Goal: Transaction & Acquisition: Purchase product/service

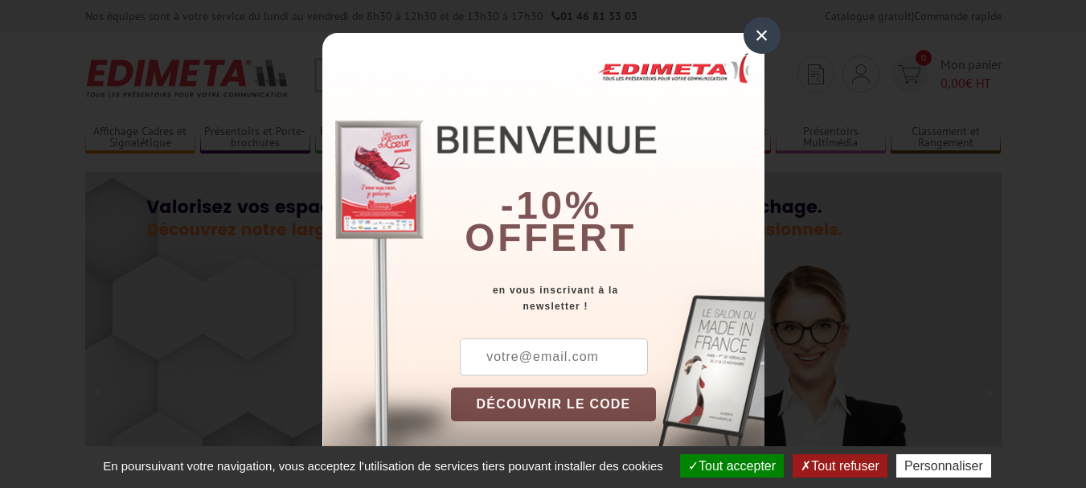
click at [750, 35] on div "×" at bounding box center [762, 35] width 37 height 37
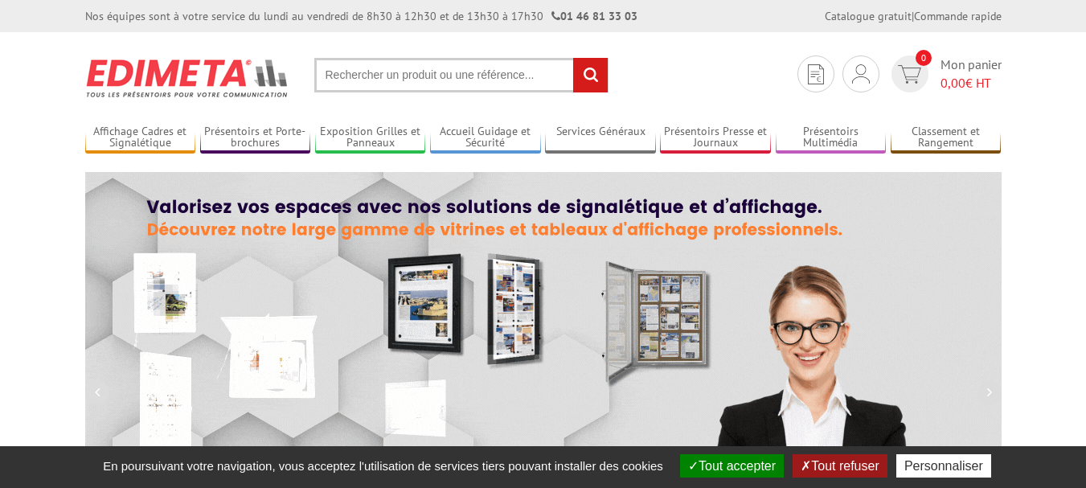
click at [833, 466] on button "Tout refuser" at bounding box center [840, 465] width 94 height 23
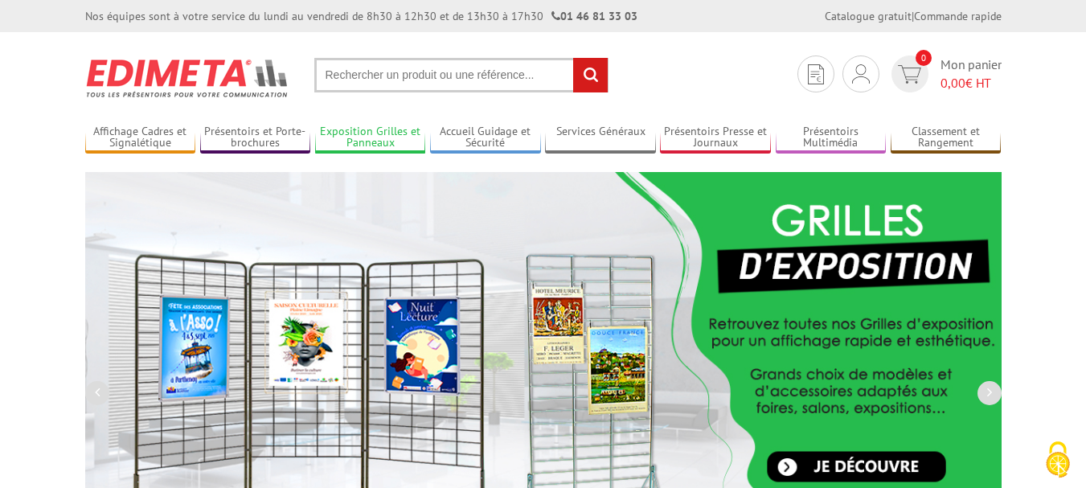
click at [333, 135] on link "Exposition Grilles et Panneaux" at bounding box center [370, 138] width 111 height 27
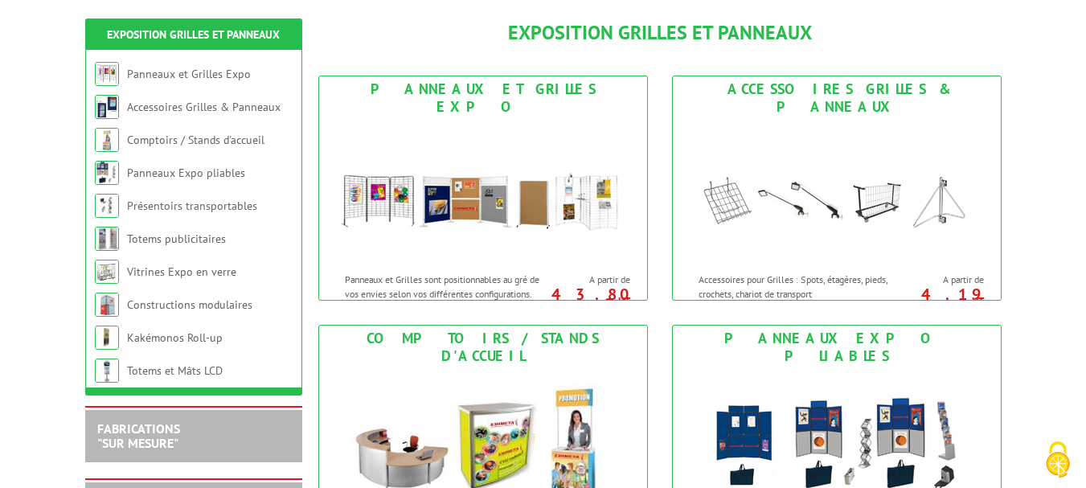
scroll to position [205, 0]
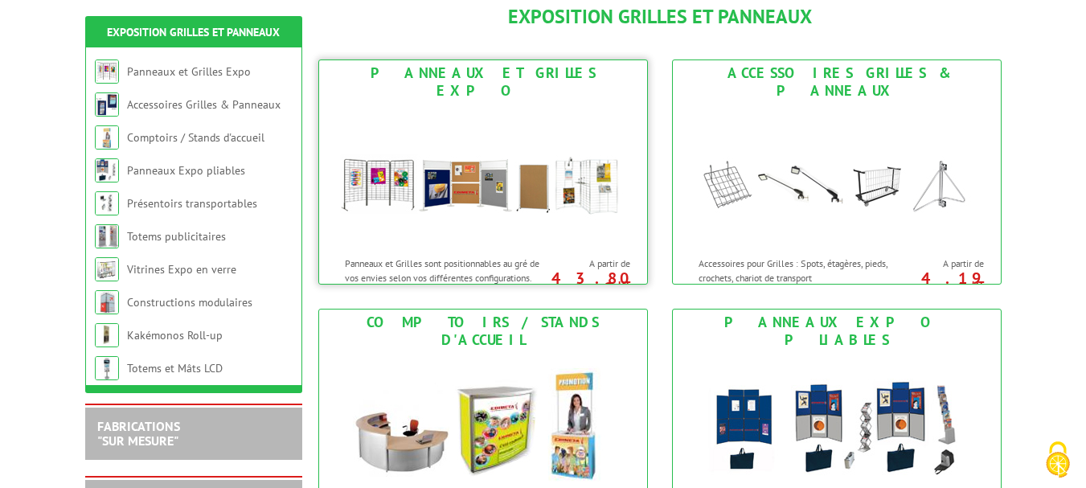
click at [525, 192] on img at bounding box center [482, 176] width 297 height 145
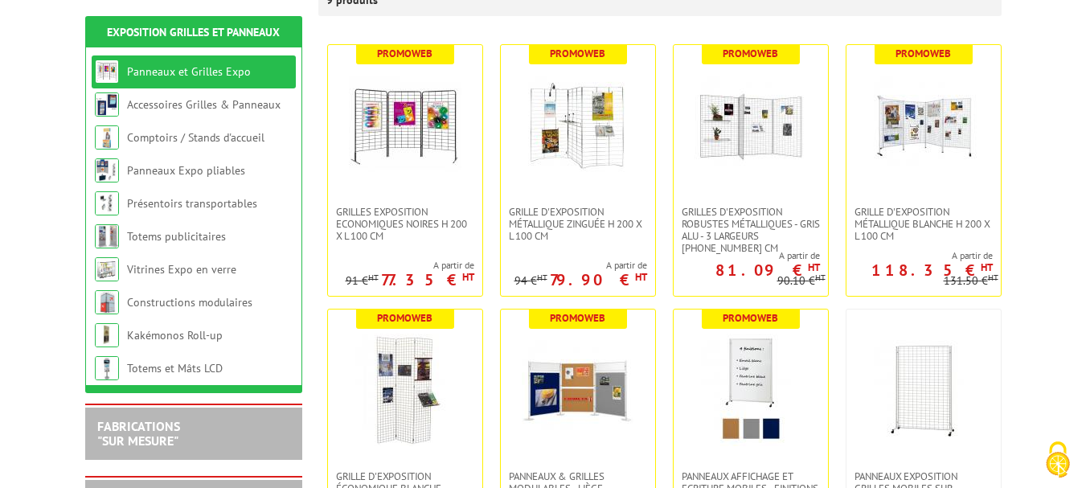
scroll to position [304, 0]
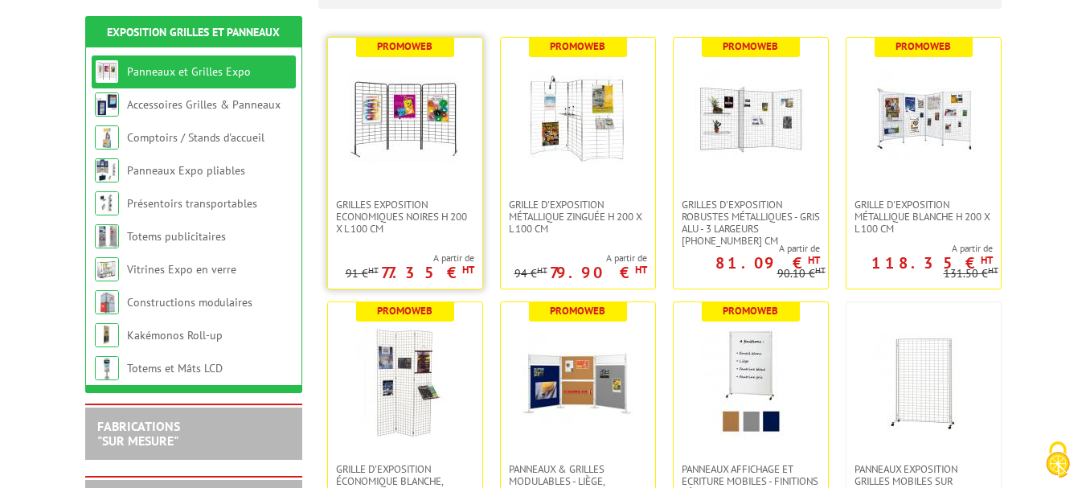
click at [422, 150] on img at bounding box center [405, 118] width 113 height 113
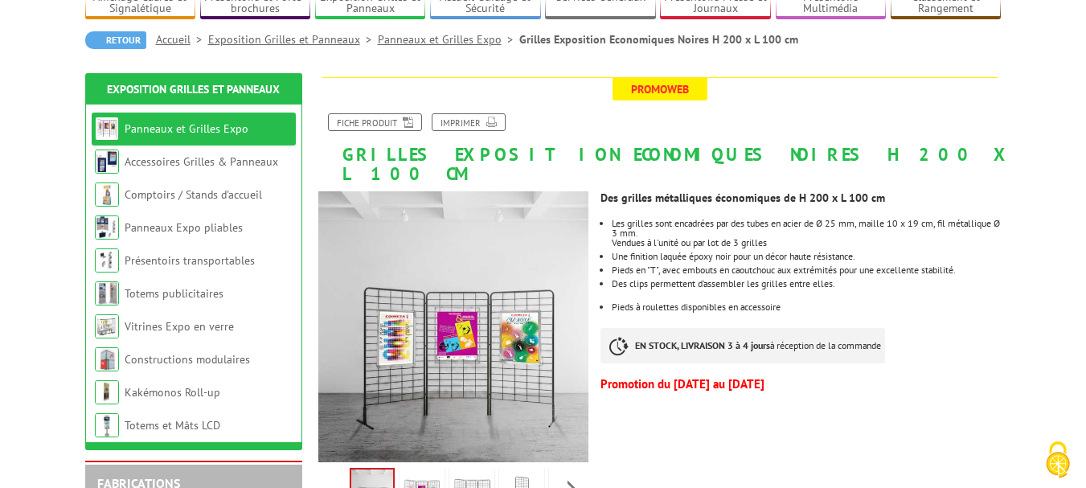
scroll to position [281, 0]
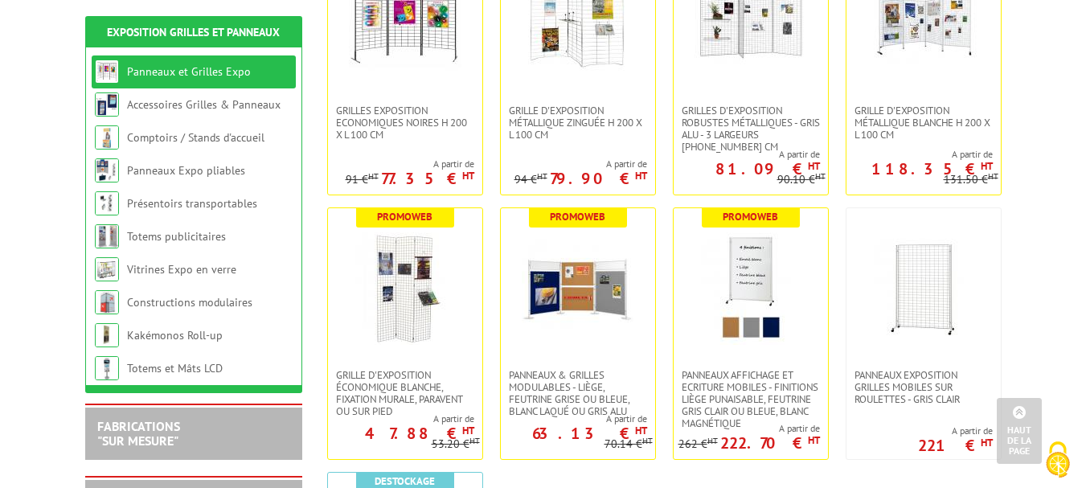
scroll to position [443, 0]
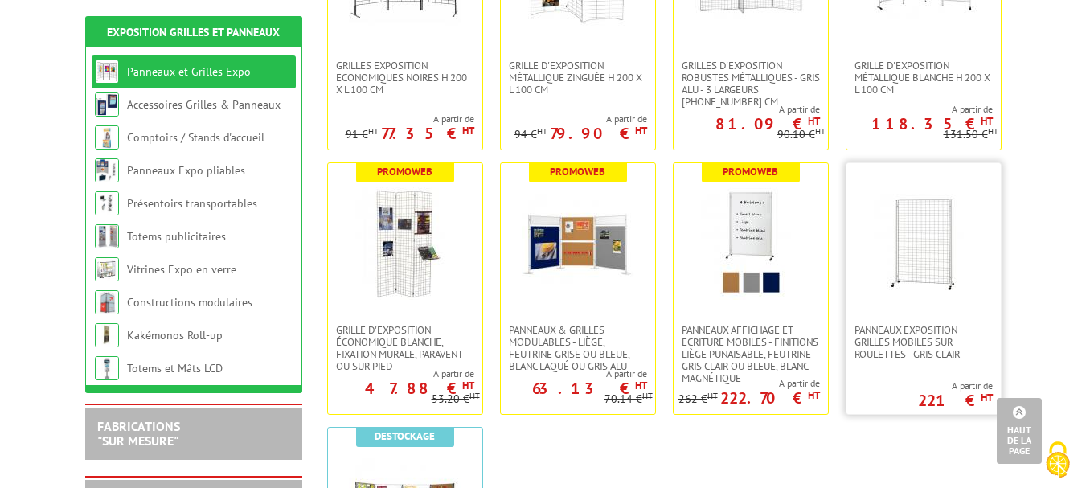
click at [920, 265] on img at bounding box center [923, 243] width 113 height 113
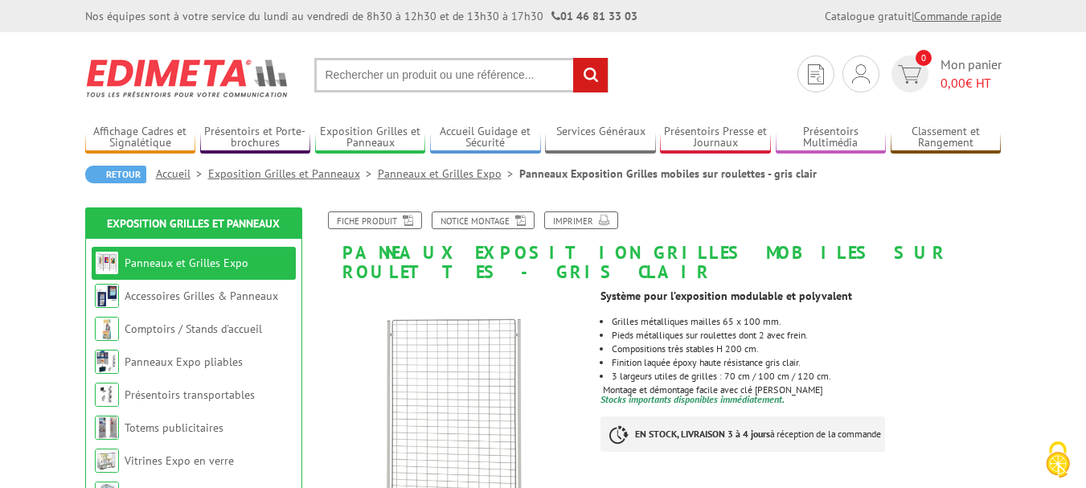
click at [939, 16] on link "Commande rapide" at bounding box center [958, 16] width 88 height 14
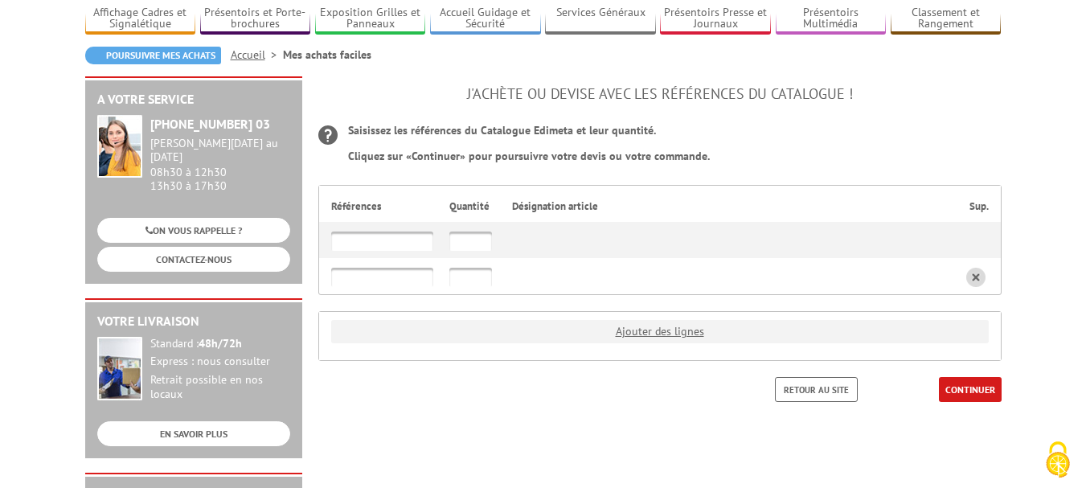
scroll to position [178, 0]
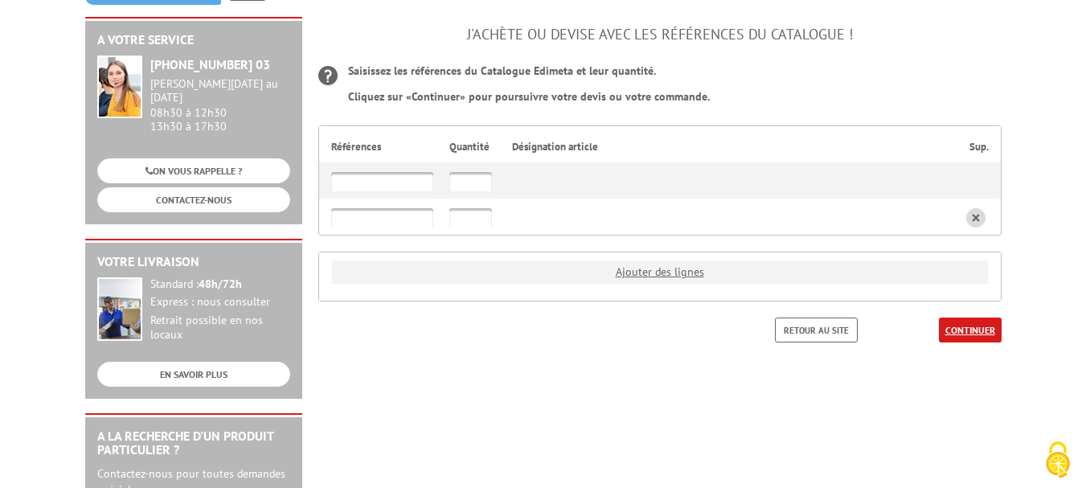
click at [969, 327] on link "CONTINUER" at bounding box center [970, 330] width 63 height 25
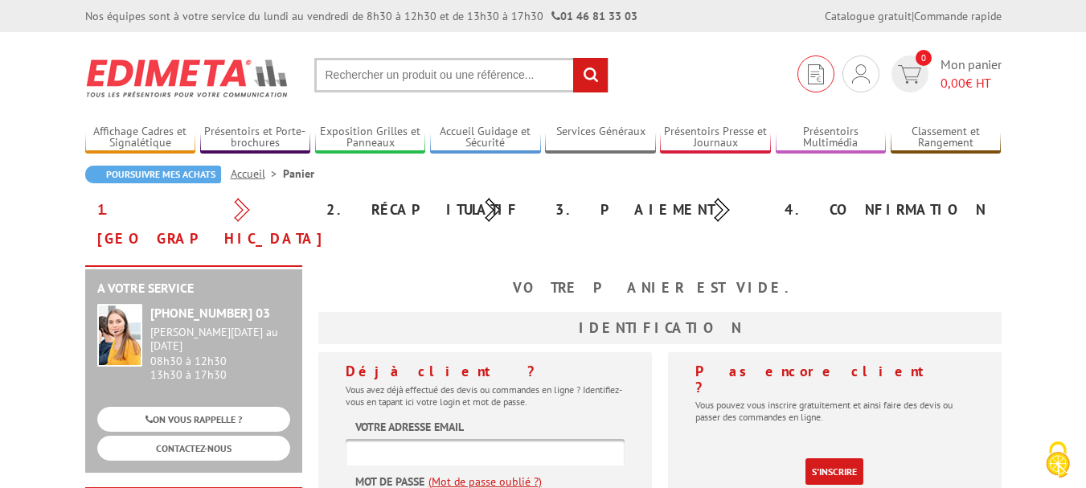
click at [815, 82] on img at bounding box center [816, 74] width 16 height 20
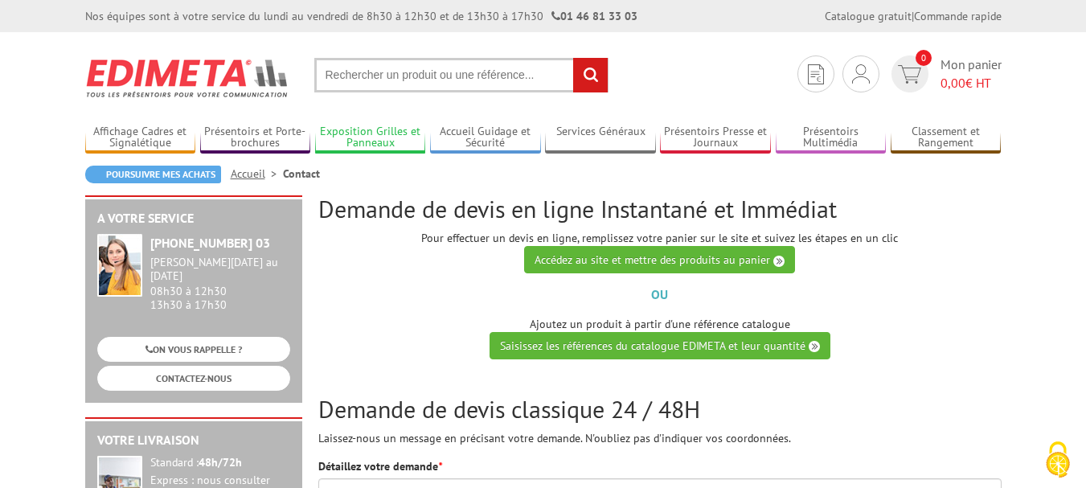
click at [352, 131] on link "Exposition Grilles et Panneaux" at bounding box center [370, 138] width 111 height 27
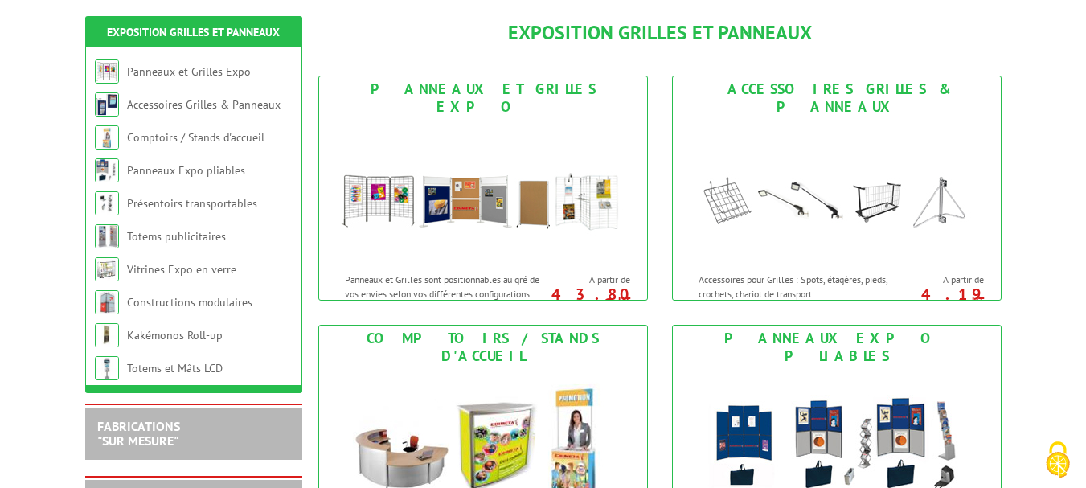
scroll to position [195, 0]
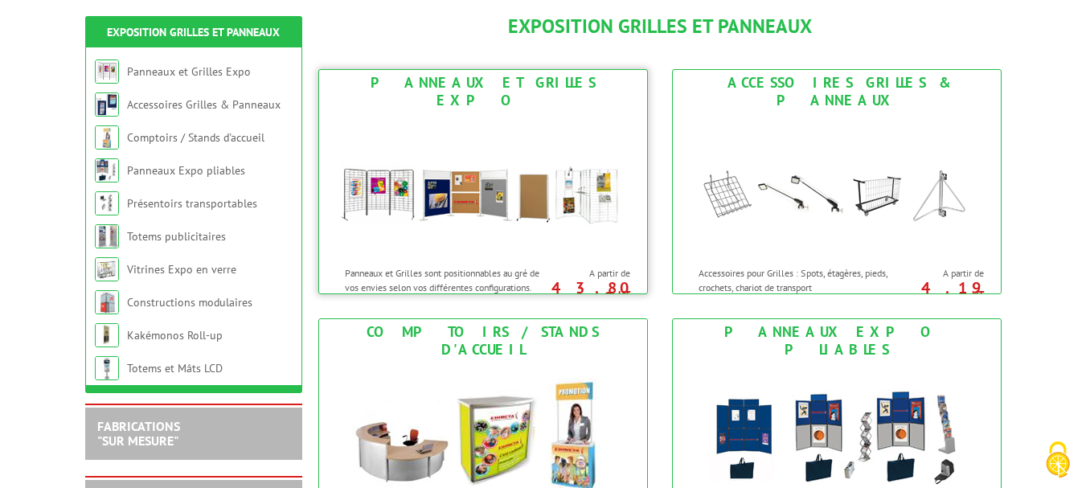
click at [499, 216] on img at bounding box center [482, 185] width 297 height 145
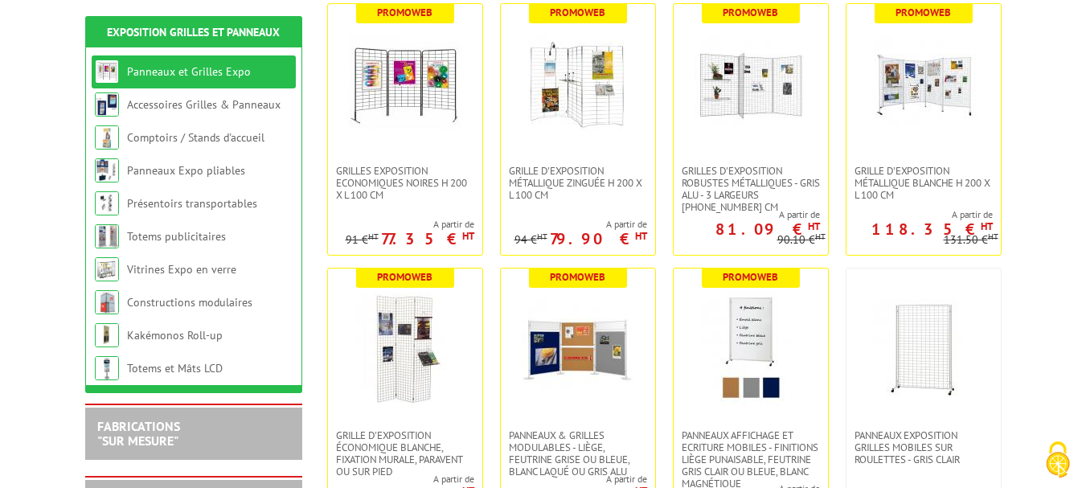
scroll to position [383, 0]
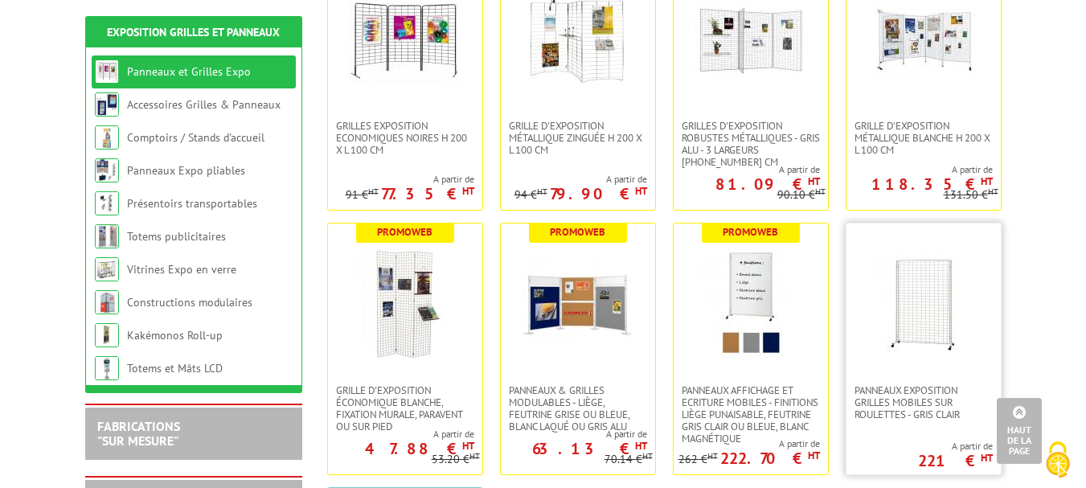
click at [892, 318] on img at bounding box center [923, 304] width 113 height 113
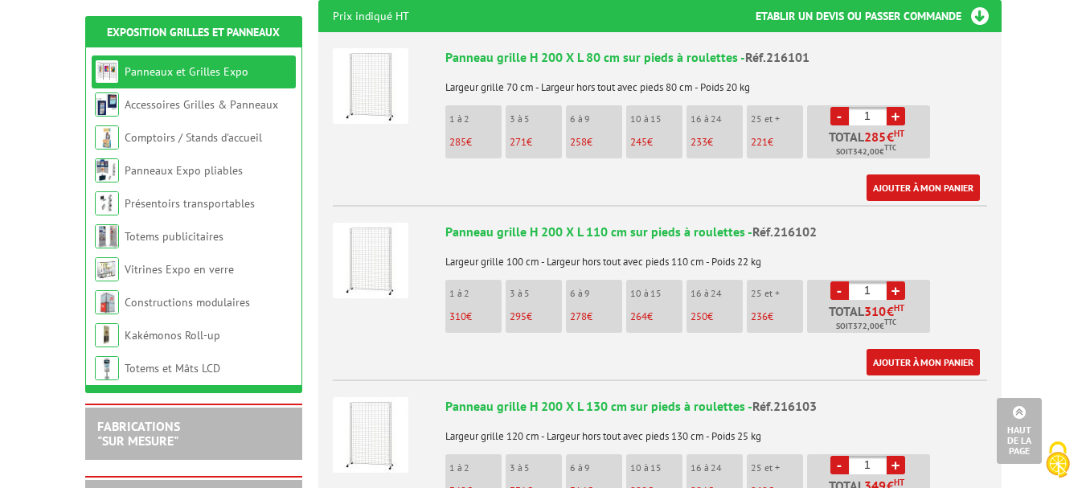
scroll to position [683, 0]
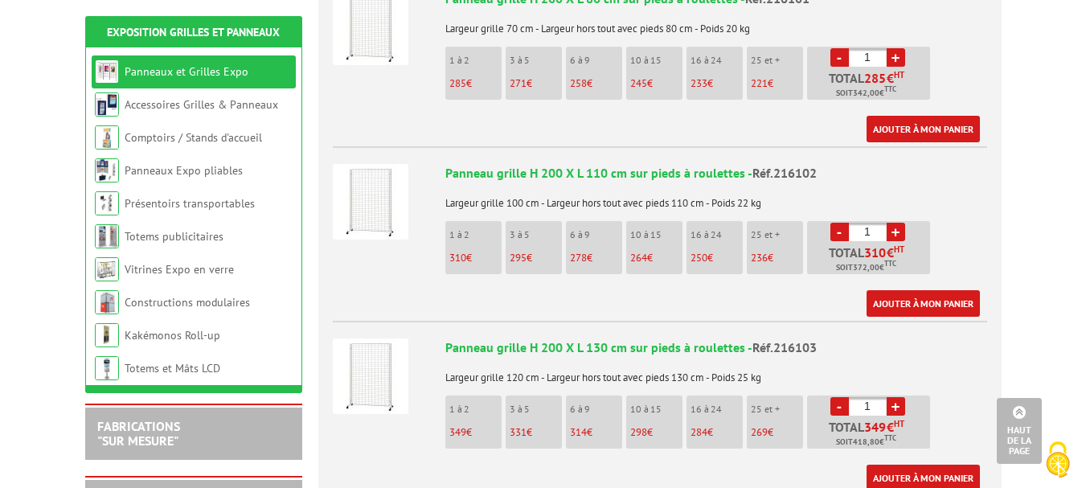
click at [525, 224] on li "3 à 5 295 €" at bounding box center [534, 247] width 56 height 53
click at [902, 223] on link "+" at bounding box center [896, 232] width 18 height 18
type input "3"
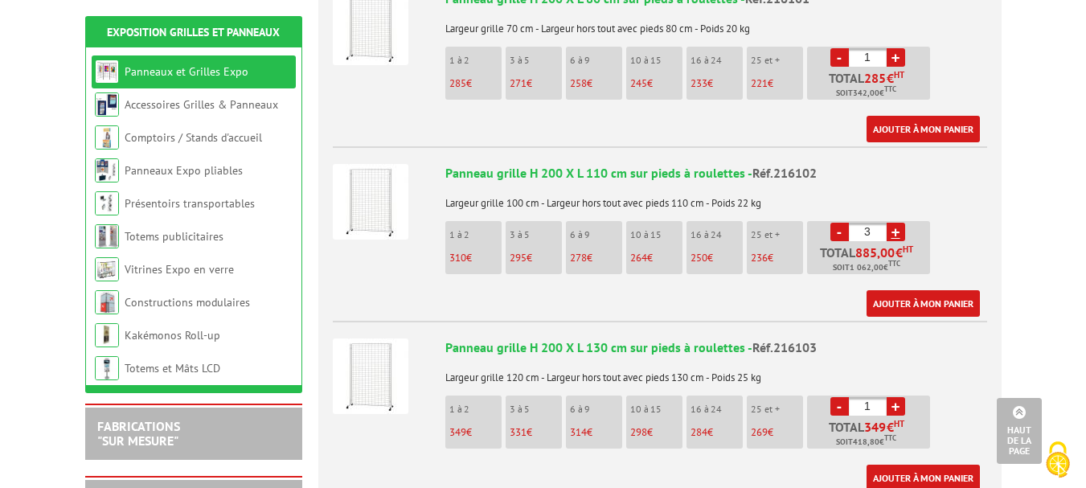
scroll to position [0, 0]
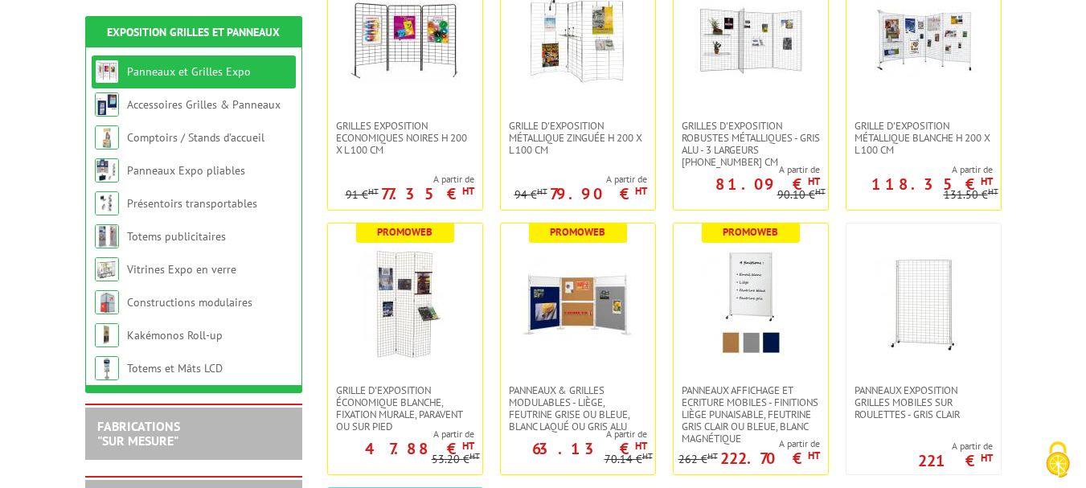
scroll to position [364, 0]
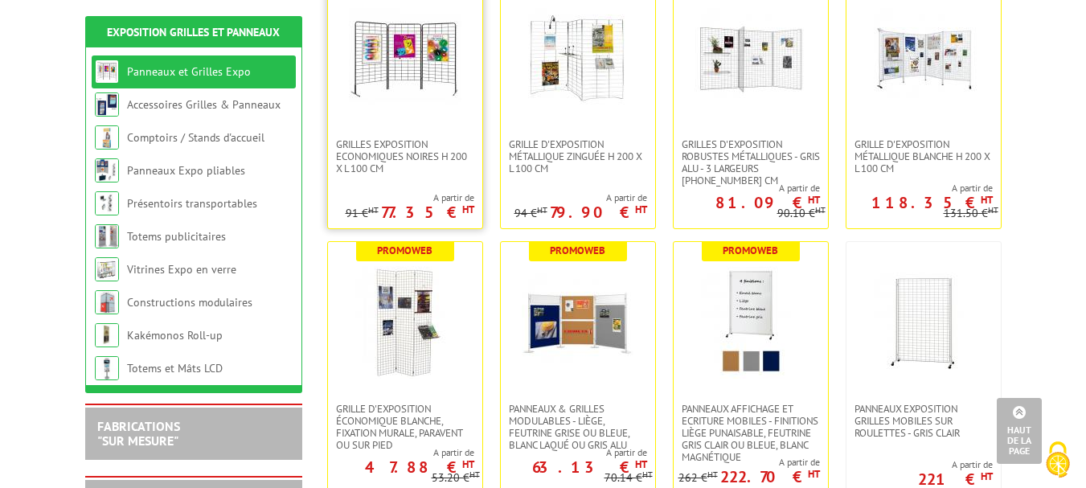
click at [397, 89] on img at bounding box center [405, 58] width 113 height 113
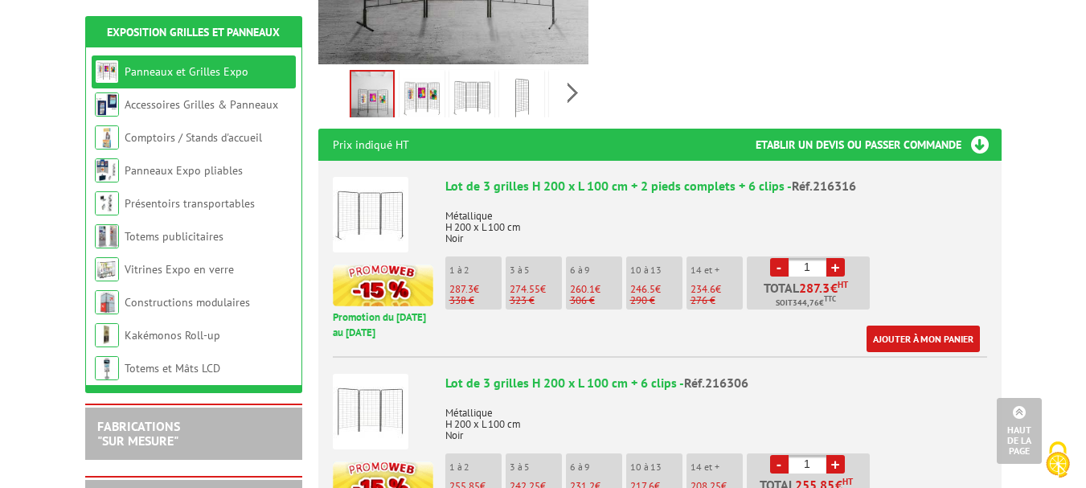
scroll to position [556, 0]
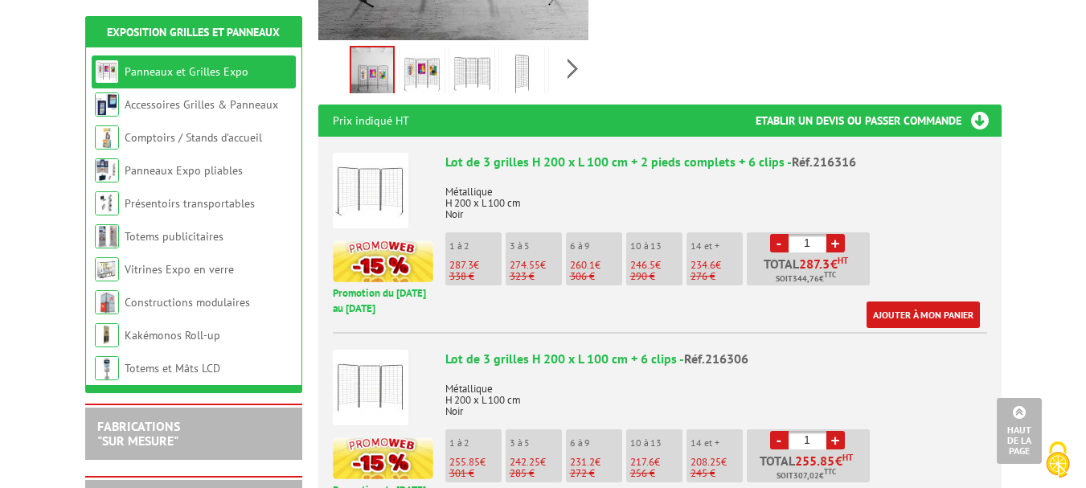
click at [524, 240] on p "3 à 5" at bounding box center [536, 245] width 52 height 11
click at [535, 271] on p "323 €" at bounding box center [536, 276] width 52 height 11
click at [838, 234] on link "+" at bounding box center [835, 243] width 18 height 18
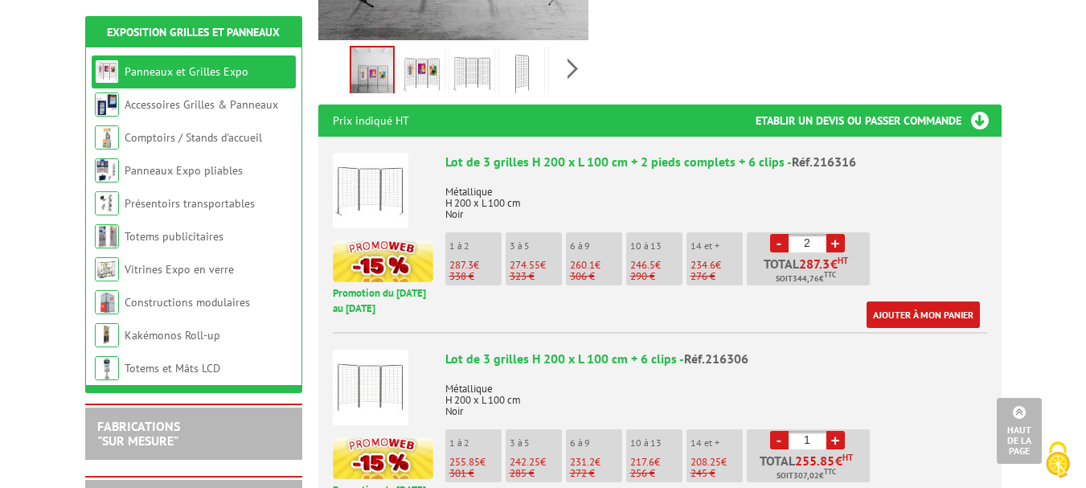
type input "3"
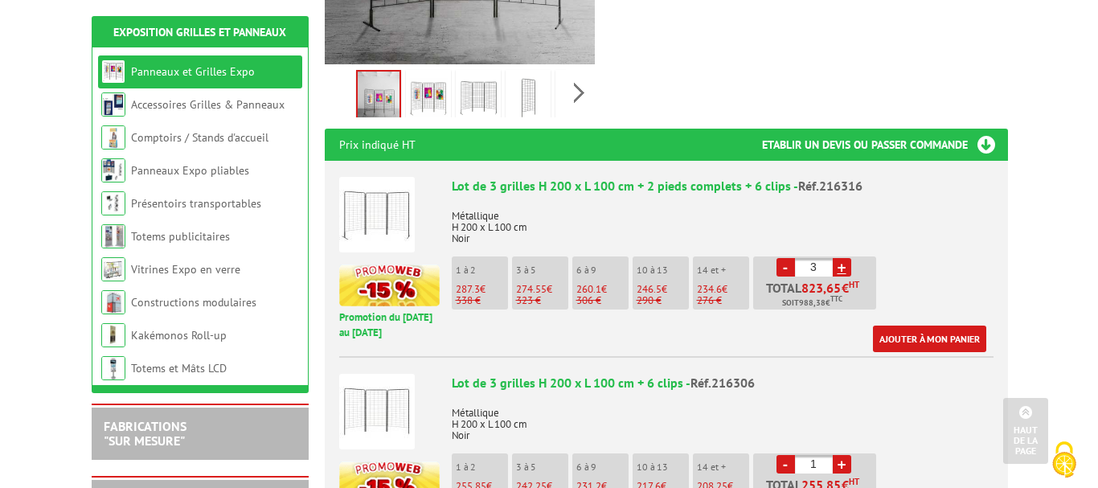
scroll to position [722, 0]
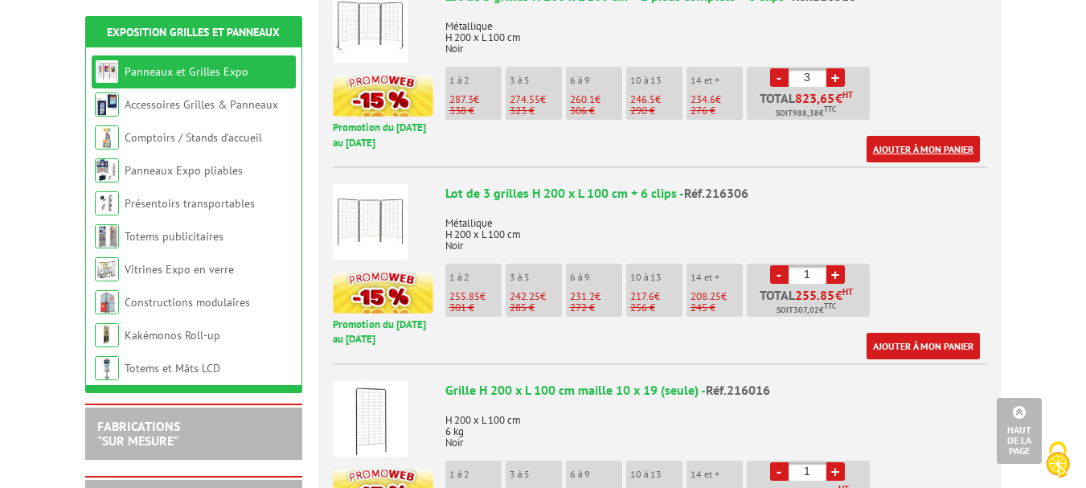
click at [952, 136] on link "Ajouter à mon panier" at bounding box center [923, 149] width 113 height 27
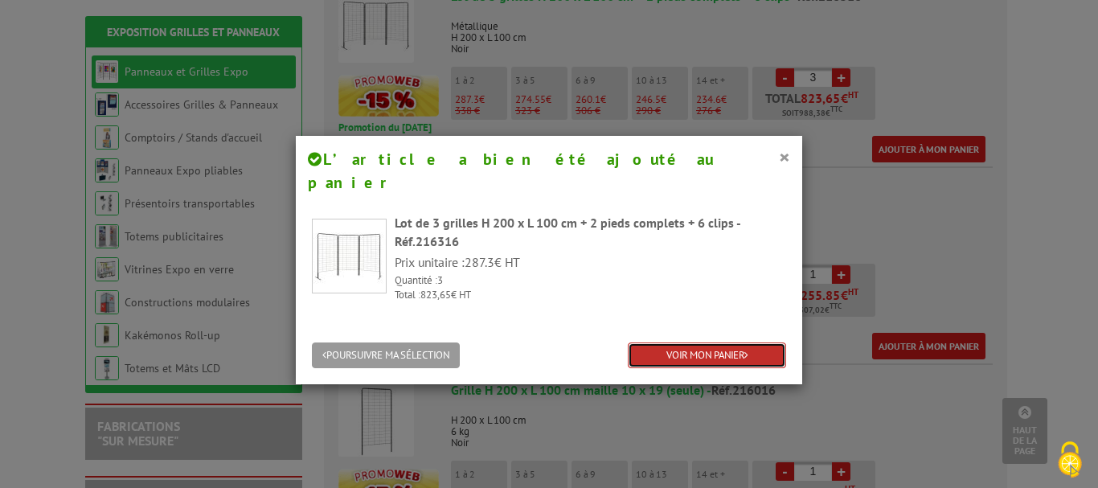
click at [683, 342] on link "VOIR MON PANIER" at bounding box center [707, 355] width 158 height 27
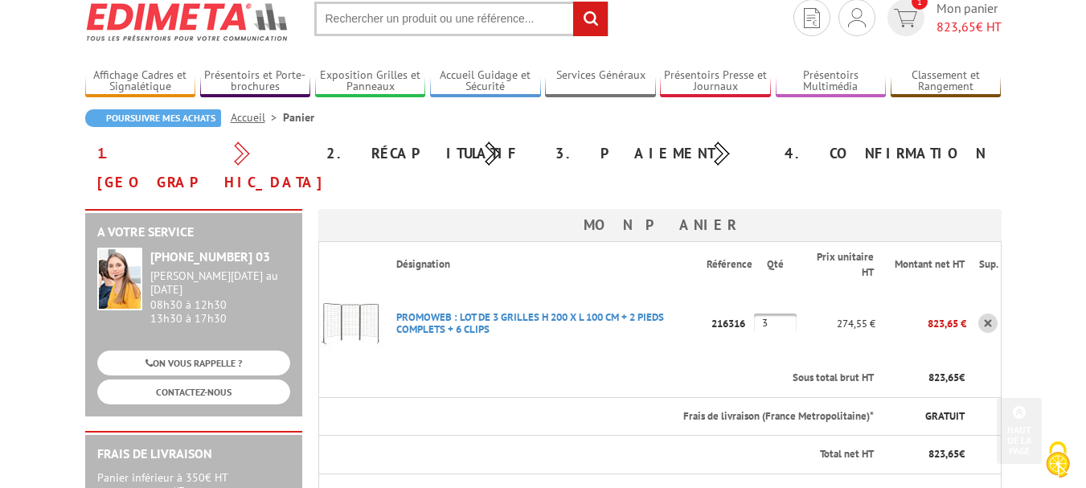
scroll to position [23, 0]
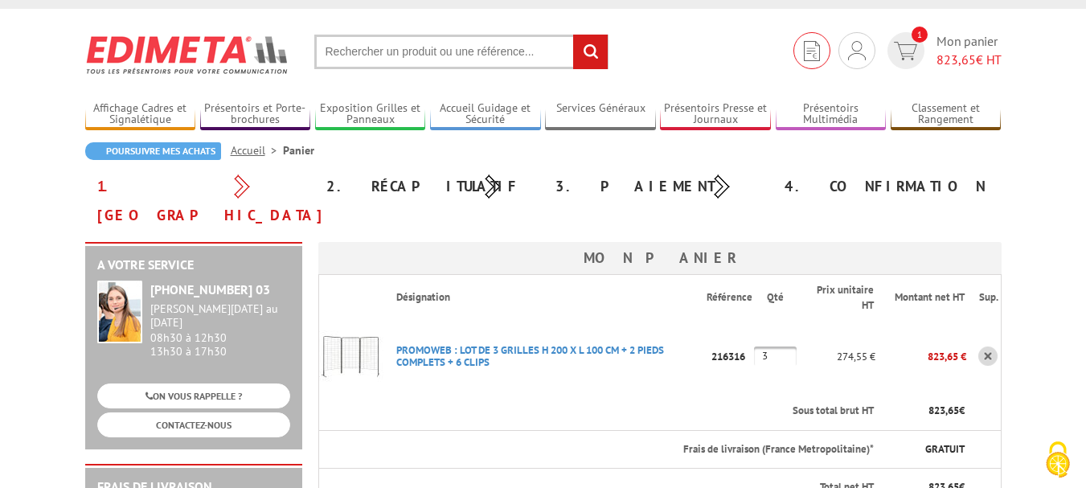
click at [818, 59] on link at bounding box center [812, 50] width 37 height 37
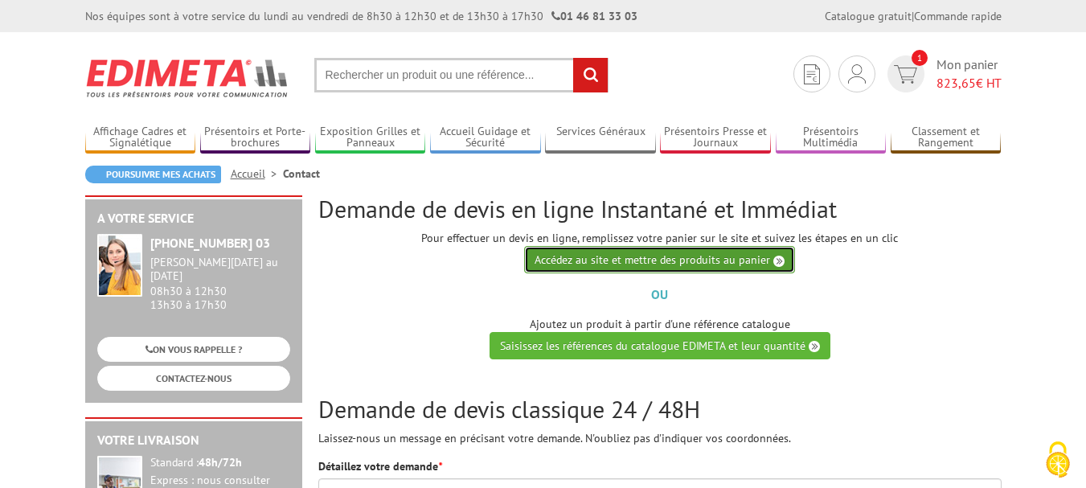
click at [695, 261] on link "Accédez au site et mettre des produits au panier" at bounding box center [659, 259] width 271 height 27
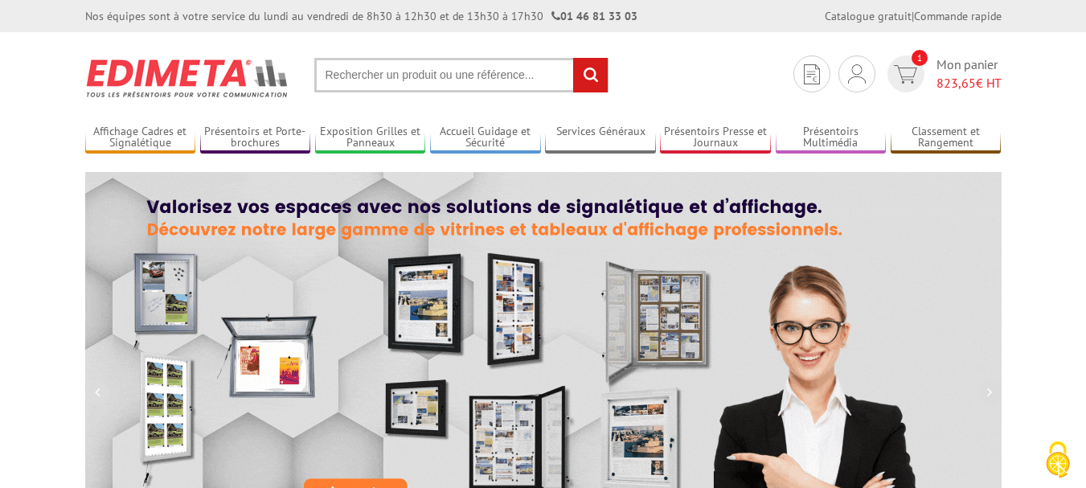
click at [389, 76] on input "text" at bounding box center [461, 75] width 294 height 35
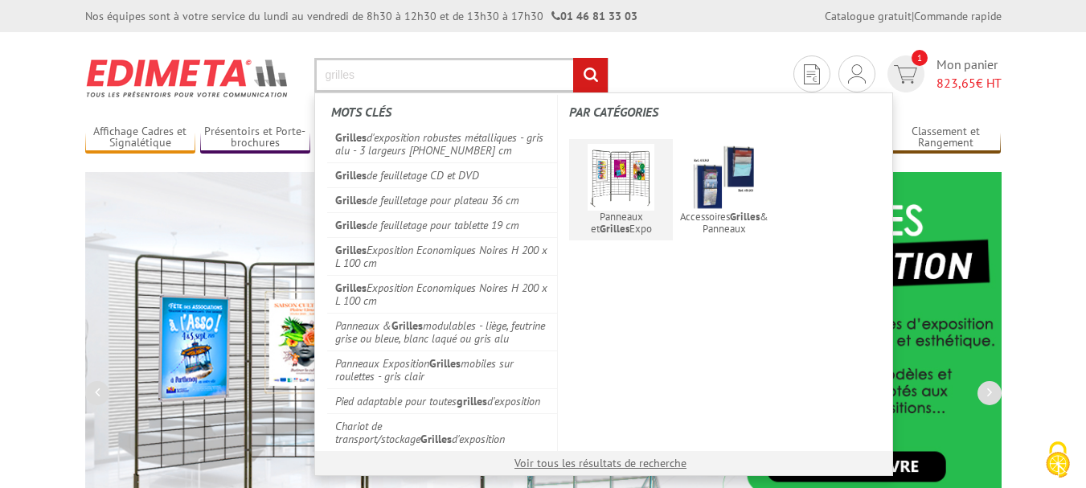
type input "grilles"
click at [613, 191] on img at bounding box center [621, 177] width 67 height 67
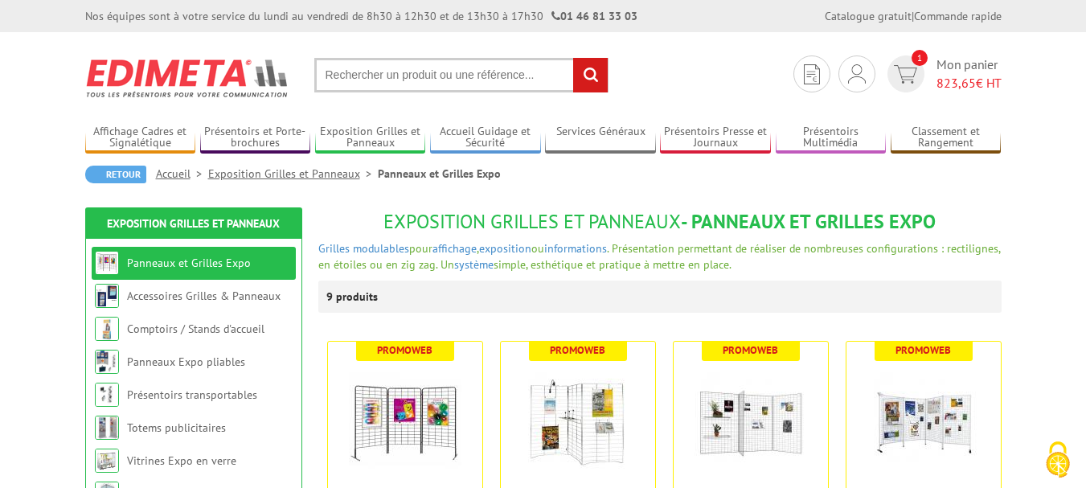
scroll to position [37, 0]
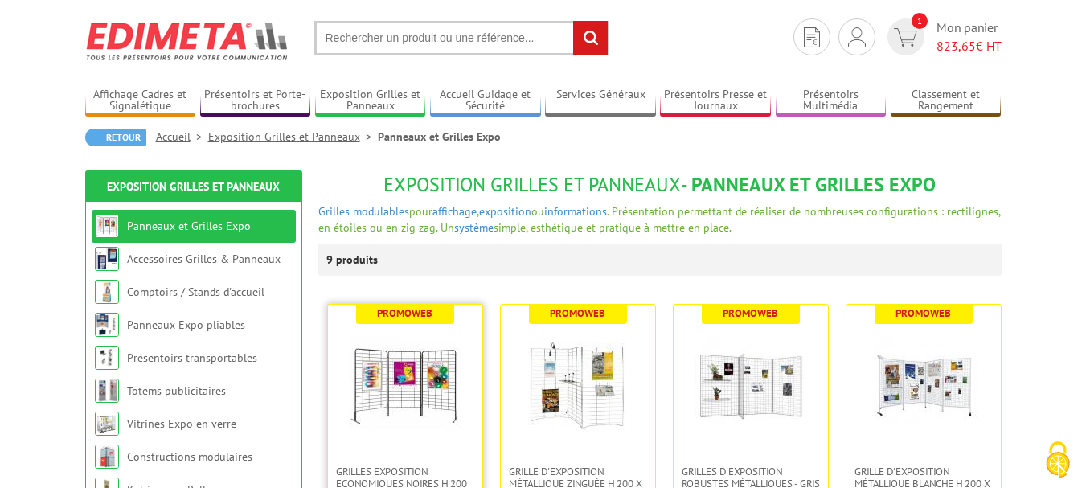
click at [372, 393] on img at bounding box center [405, 385] width 113 height 113
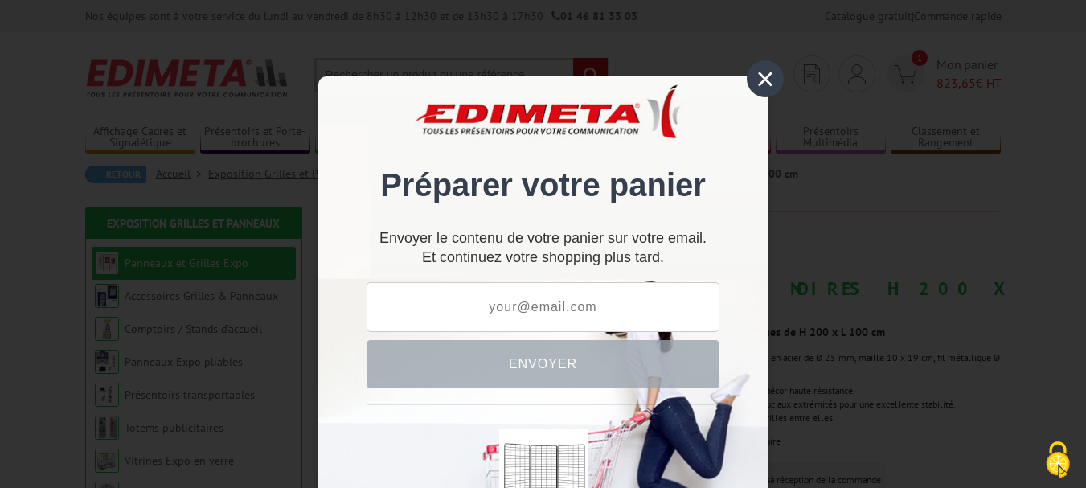
click at [753, 75] on div "×" at bounding box center [765, 78] width 37 height 37
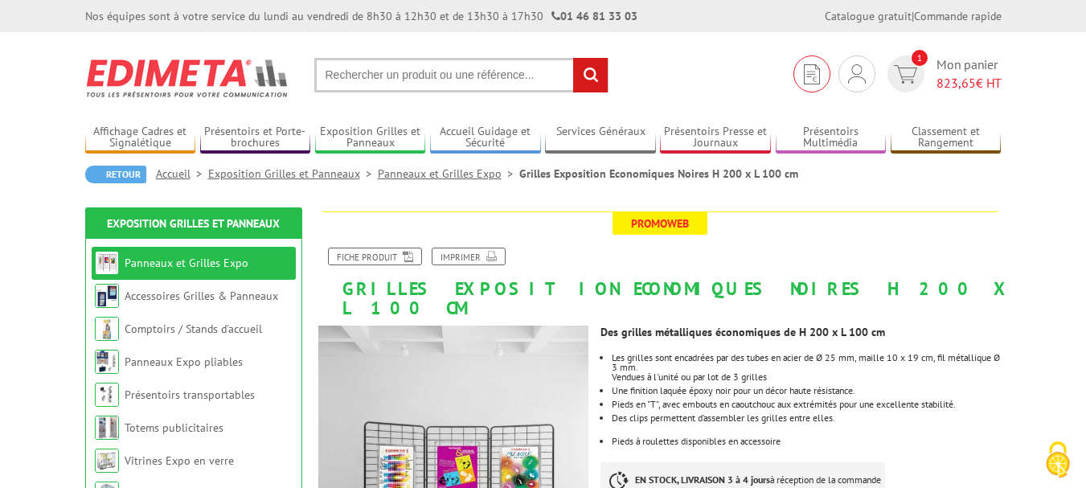
click at [821, 72] on link at bounding box center [812, 73] width 37 height 37
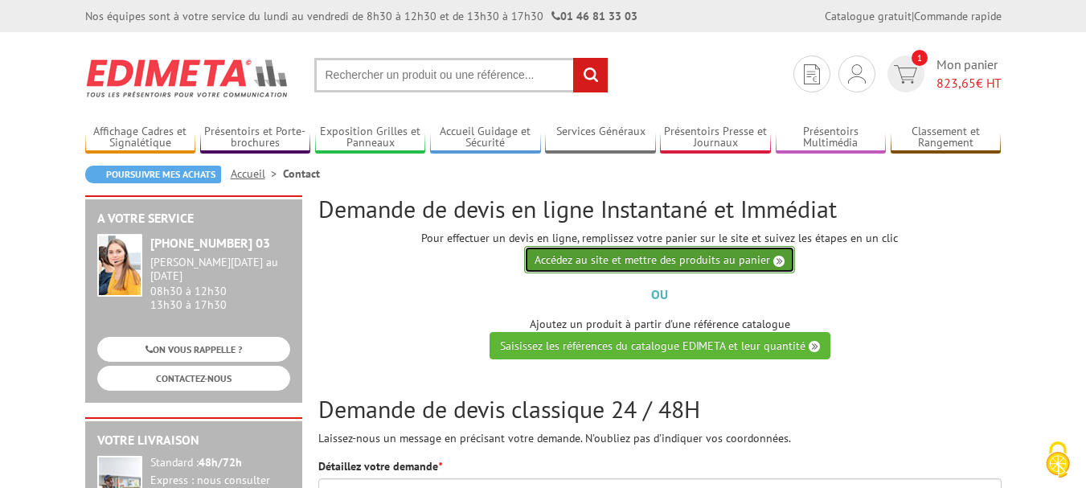
click at [717, 260] on link "Accédez au site et mettre des produits au panier" at bounding box center [659, 259] width 271 height 27
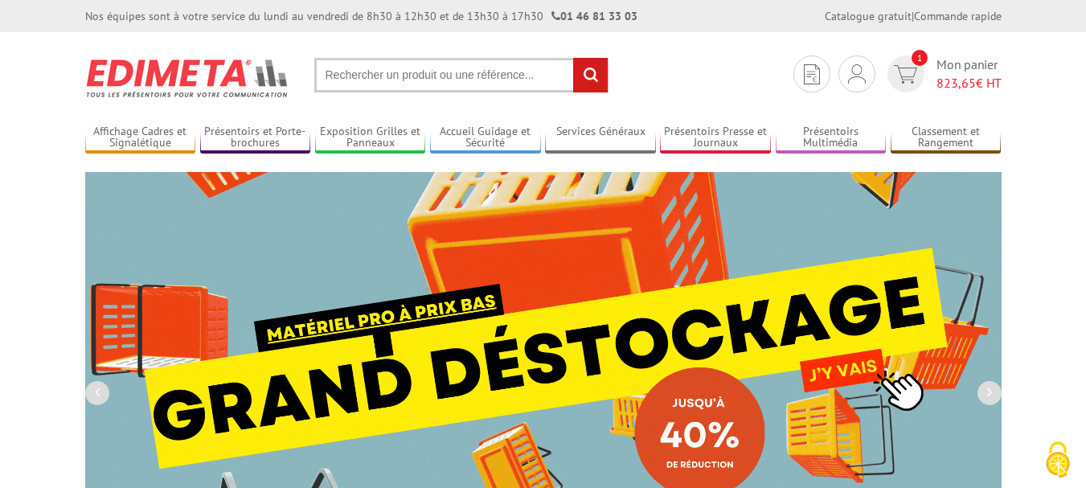
click at [366, 72] on input "text" at bounding box center [461, 75] width 294 height 35
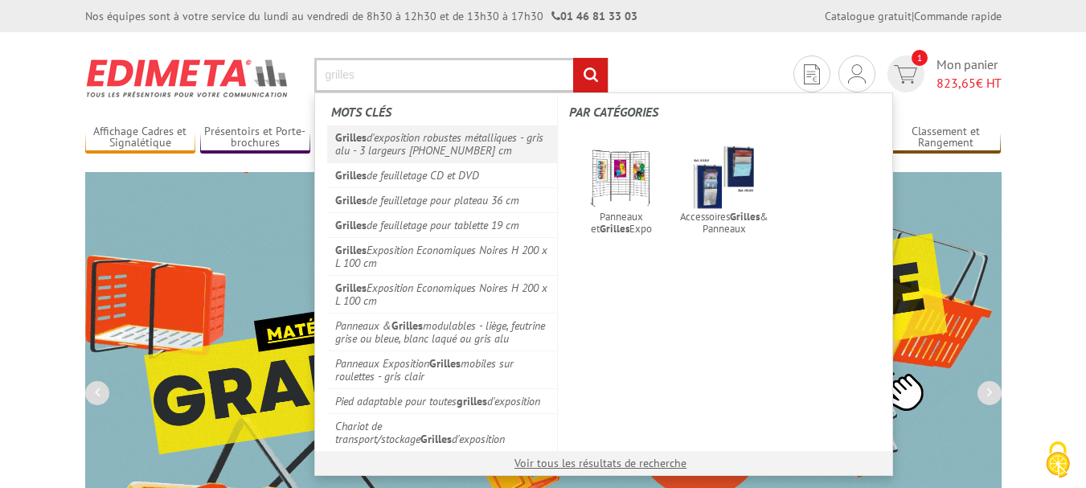
type input "grilles"
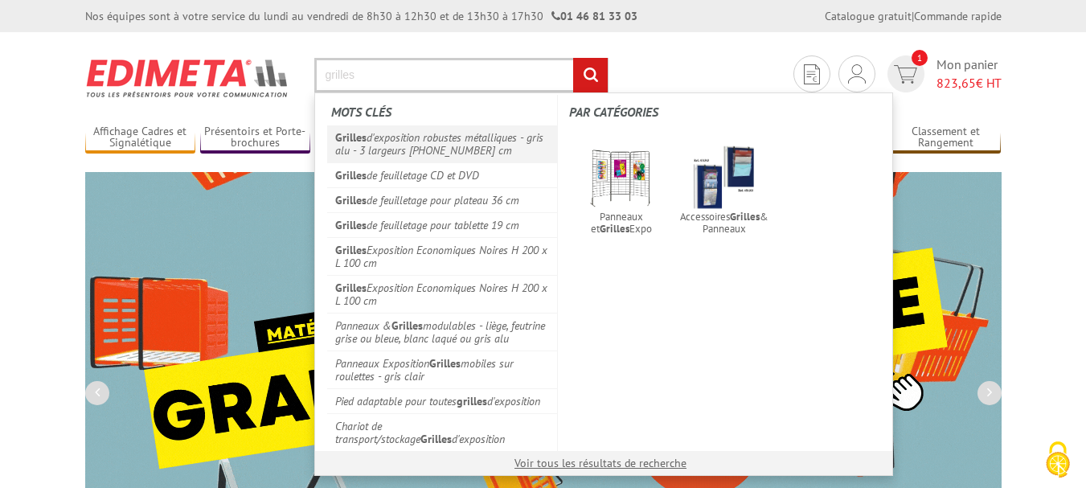
click at [399, 144] on link "Grilles d'exposition robustes métalliques - gris alu - 3 largeurs 70-100-120 cm" at bounding box center [442, 143] width 231 height 37
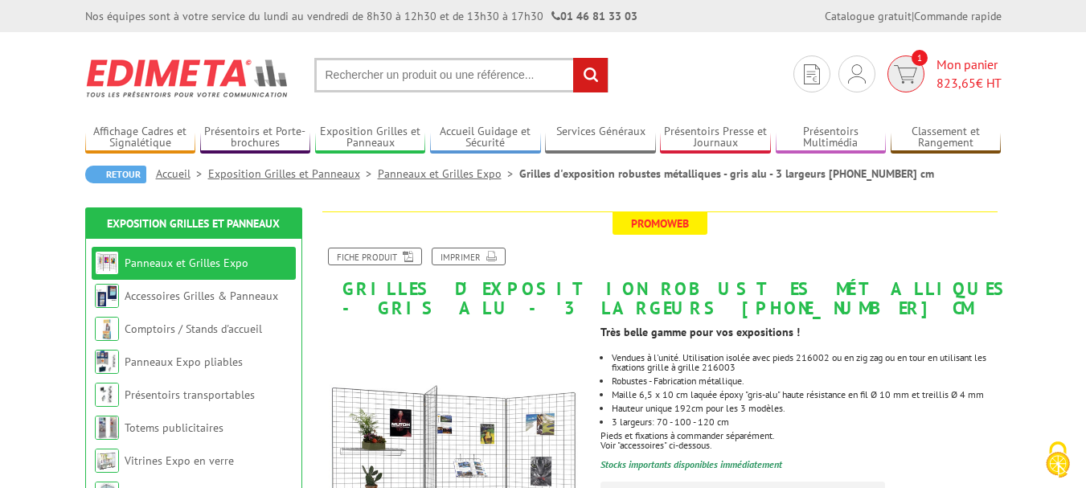
click at [950, 84] on span "823,65" at bounding box center [956, 83] width 39 height 16
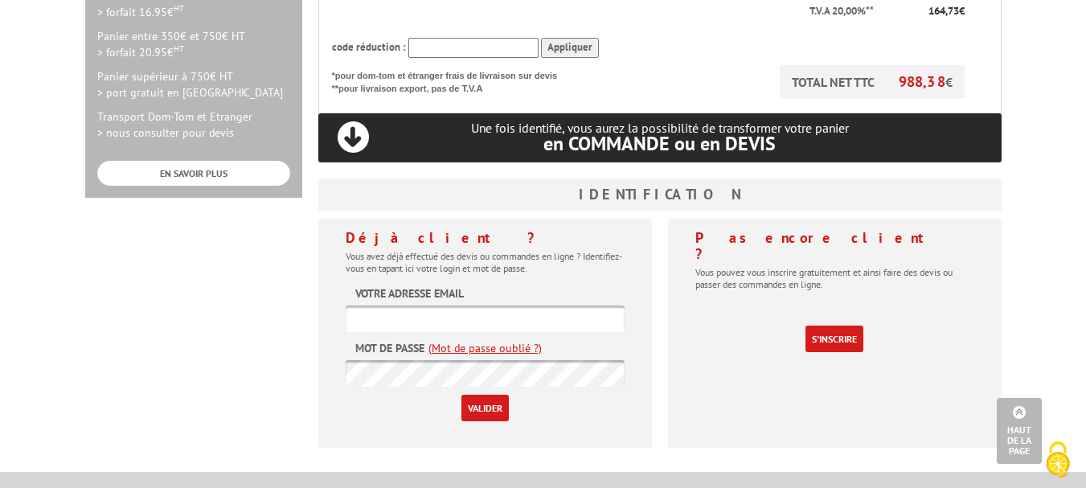
scroll to position [540, 0]
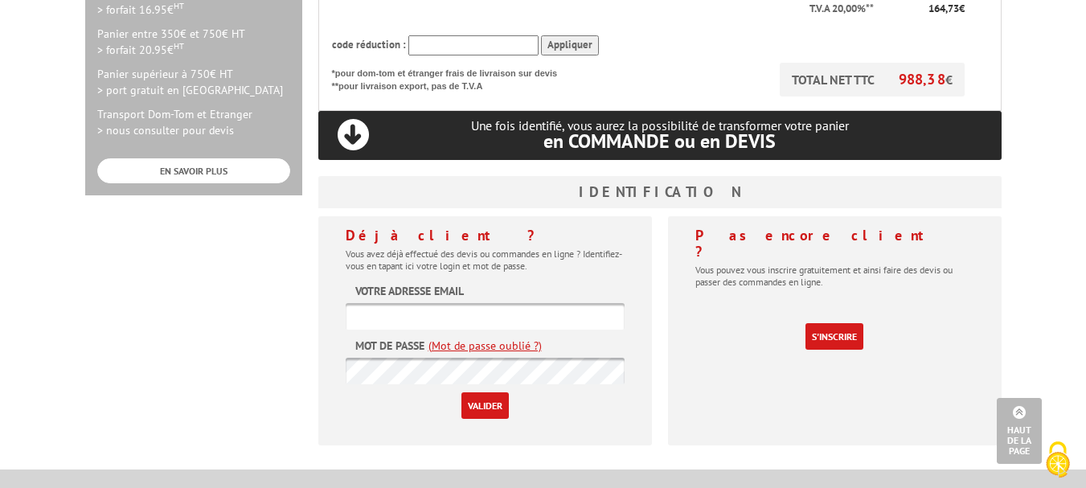
click at [482, 303] on input "text" at bounding box center [485, 316] width 279 height 27
type input "[EMAIL_ADDRESS][DOMAIN_NAME]"
click at [835, 323] on link "S'inscrire" at bounding box center [835, 336] width 58 height 27
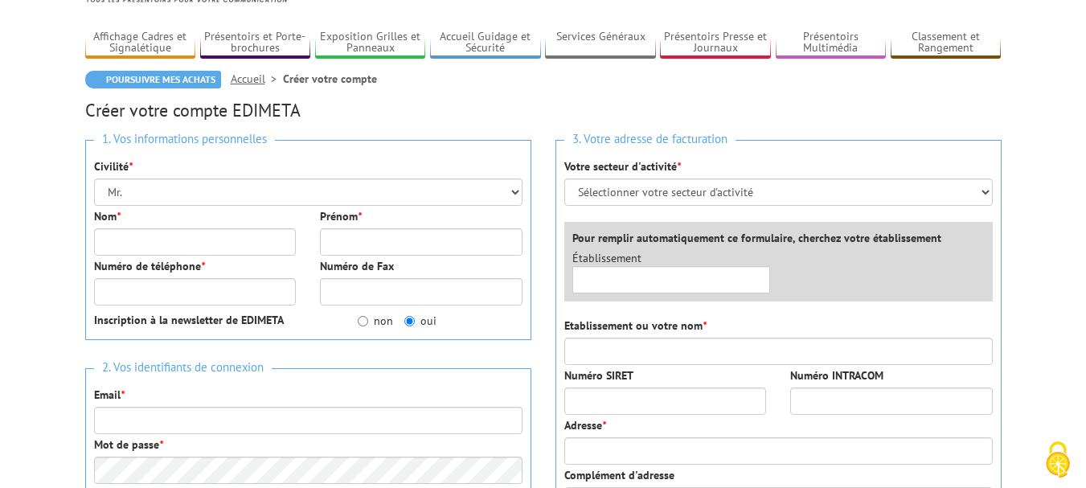
scroll to position [96, 0]
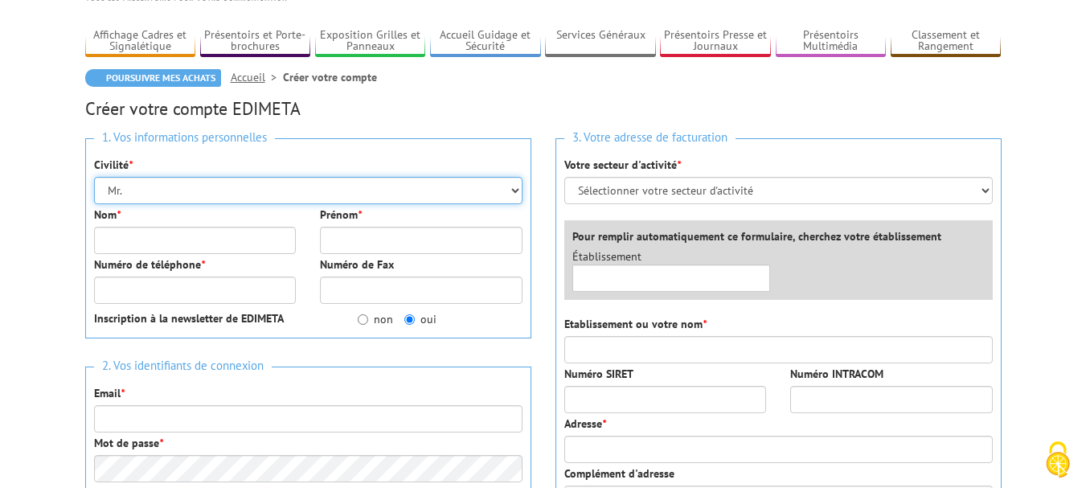
click at [196, 190] on select "Mr. Mme. Mlle." at bounding box center [308, 190] width 429 height 27
select select "Mme."
click at [94, 177] on select "Mr. Mme. Mlle." at bounding box center [308, 190] width 429 height 27
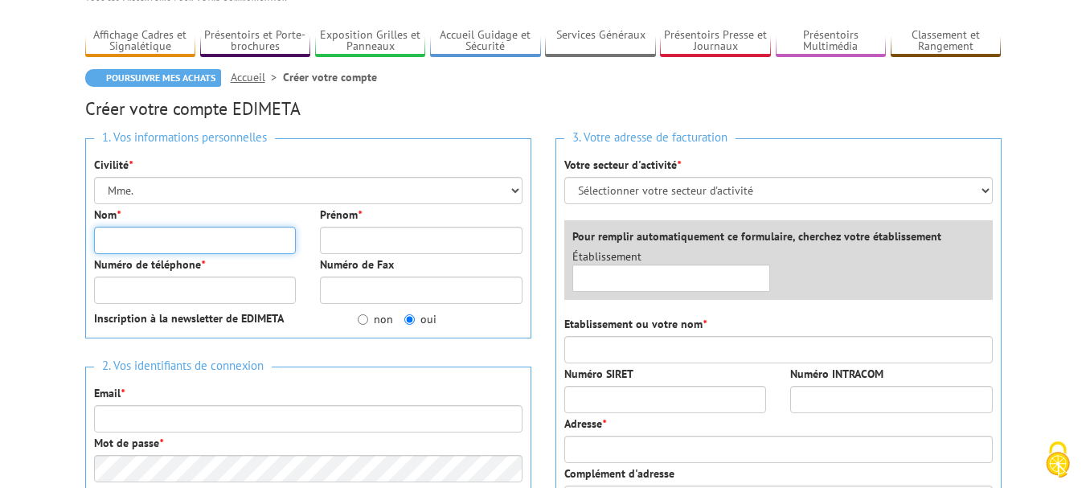
click at [142, 248] on input "Nom *" at bounding box center [195, 240] width 203 height 27
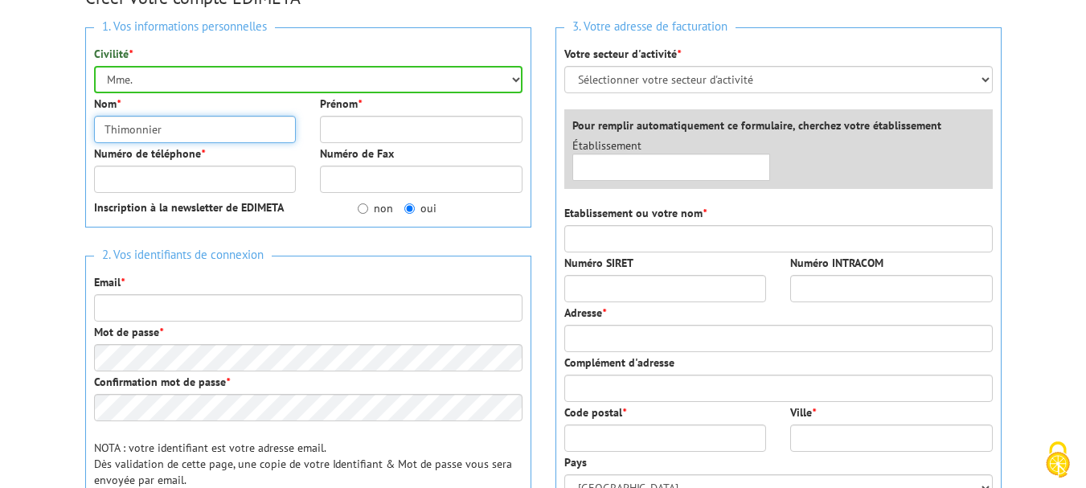
scroll to position [196, 0]
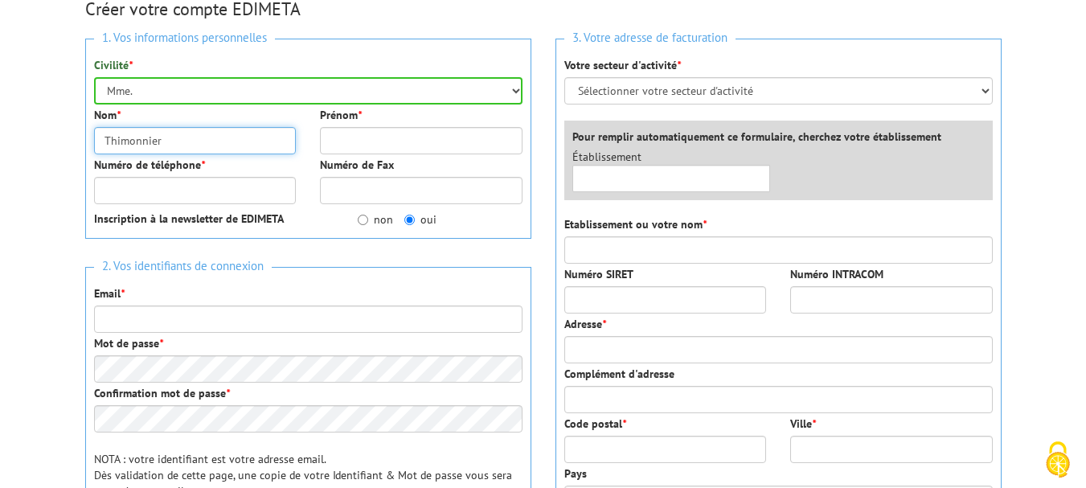
type input "Thimonnier"
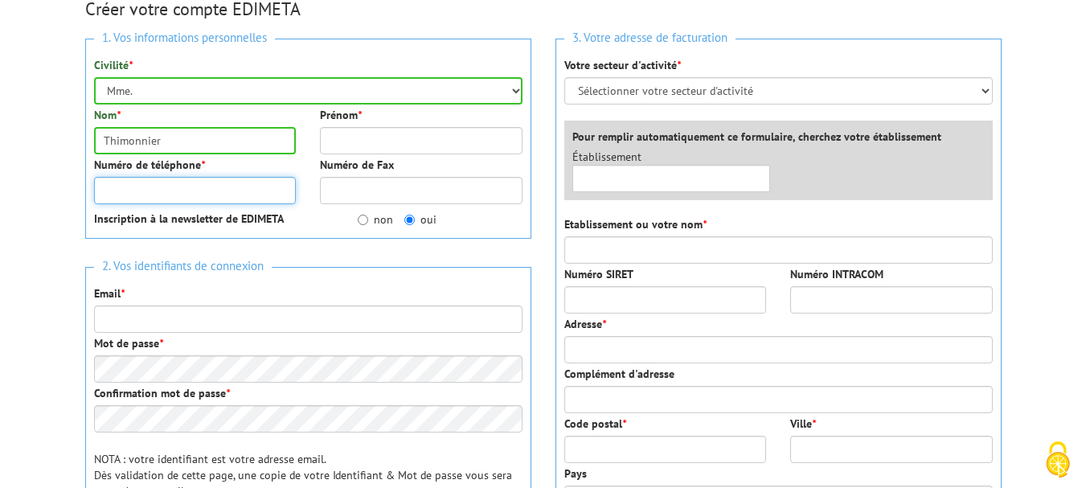
click at [132, 184] on input "Numéro de téléphone *" at bounding box center [195, 190] width 203 height 27
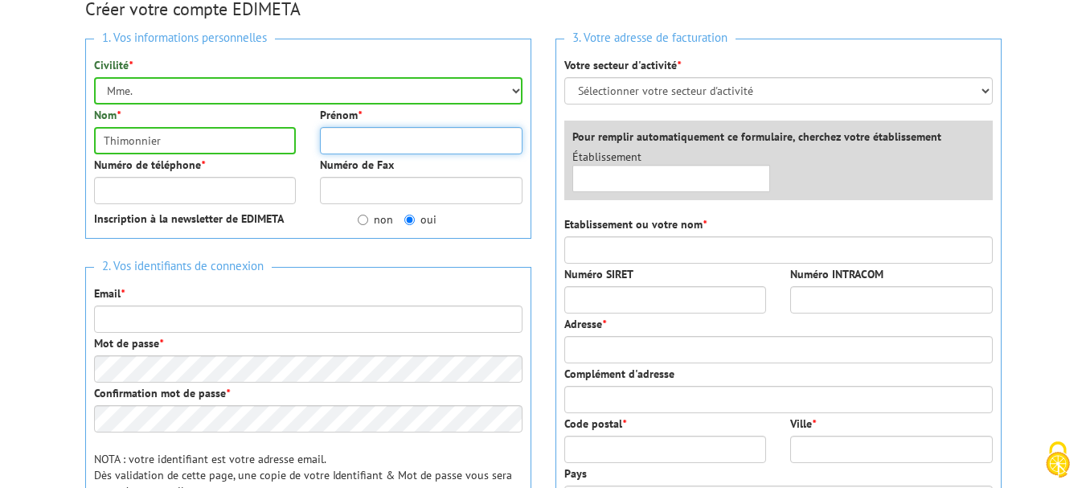
click at [400, 136] on input "Prénom *" at bounding box center [421, 140] width 203 height 27
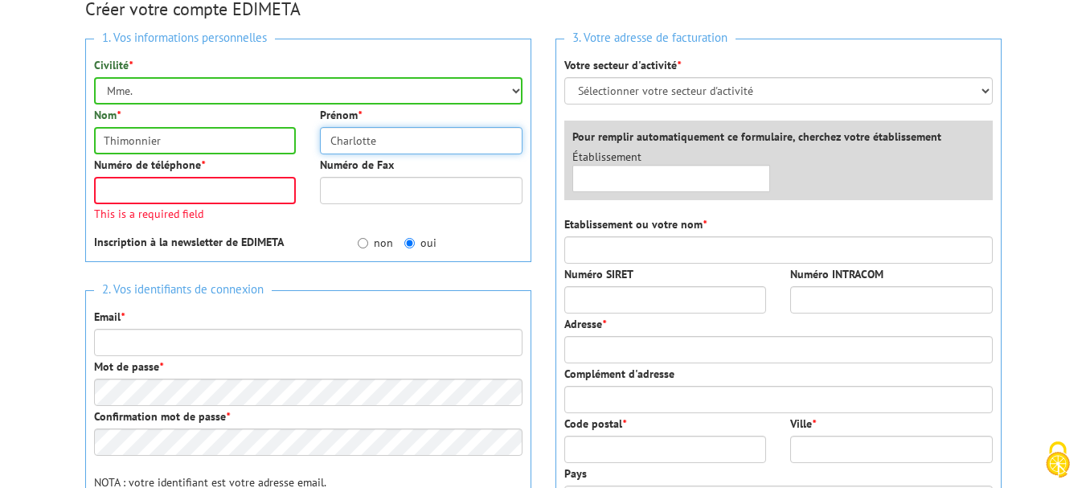
type input "Charlotte"
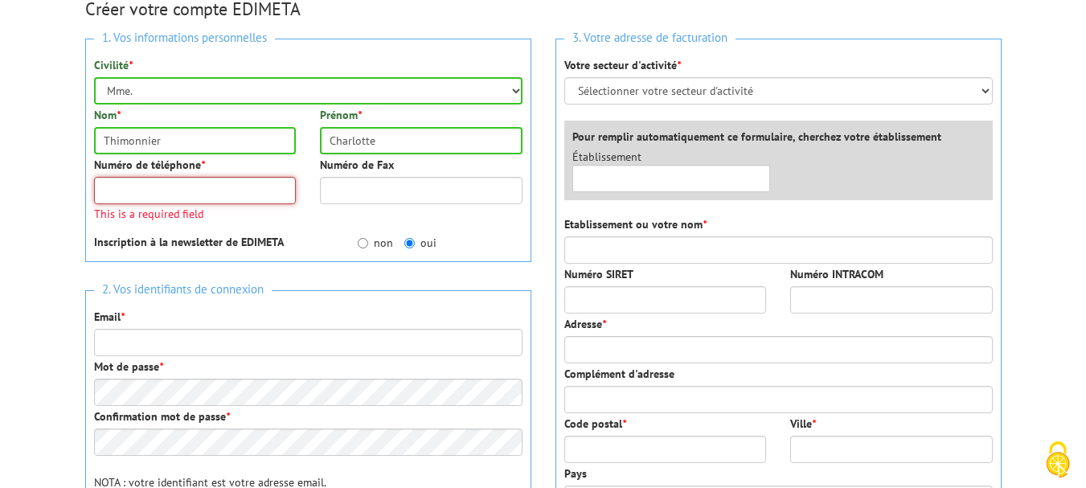
click at [173, 178] on input "Numéro de téléphone *" at bounding box center [195, 190] width 203 height 27
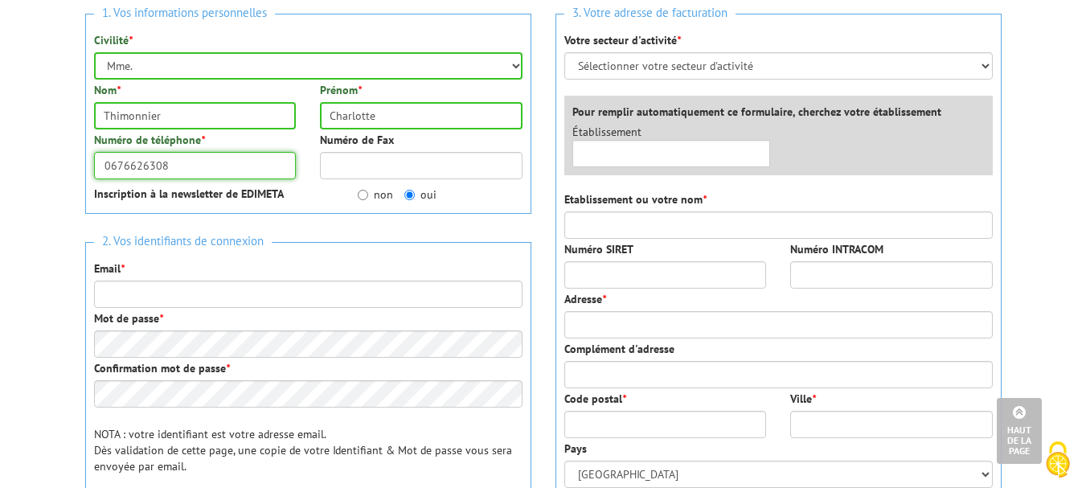
scroll to position [215, 0]
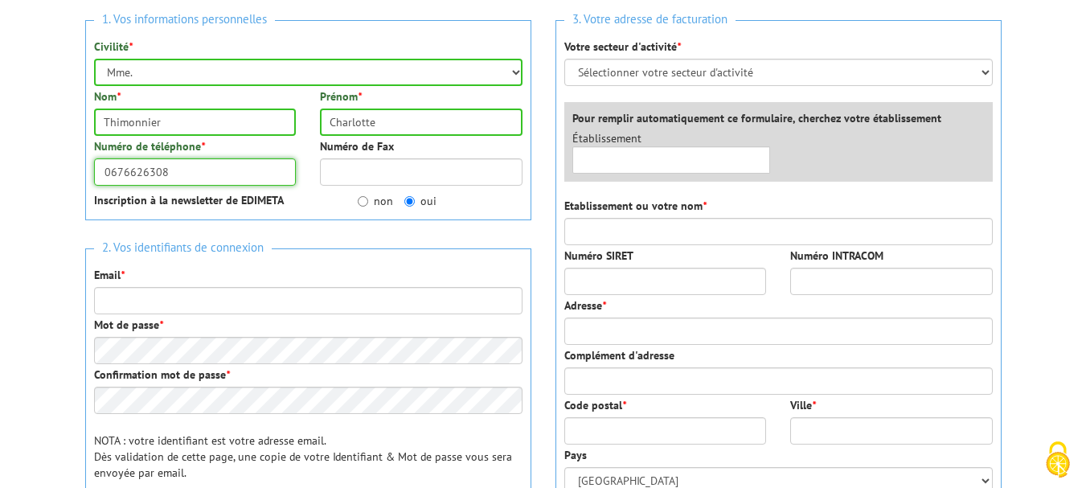
type input "0676626308"
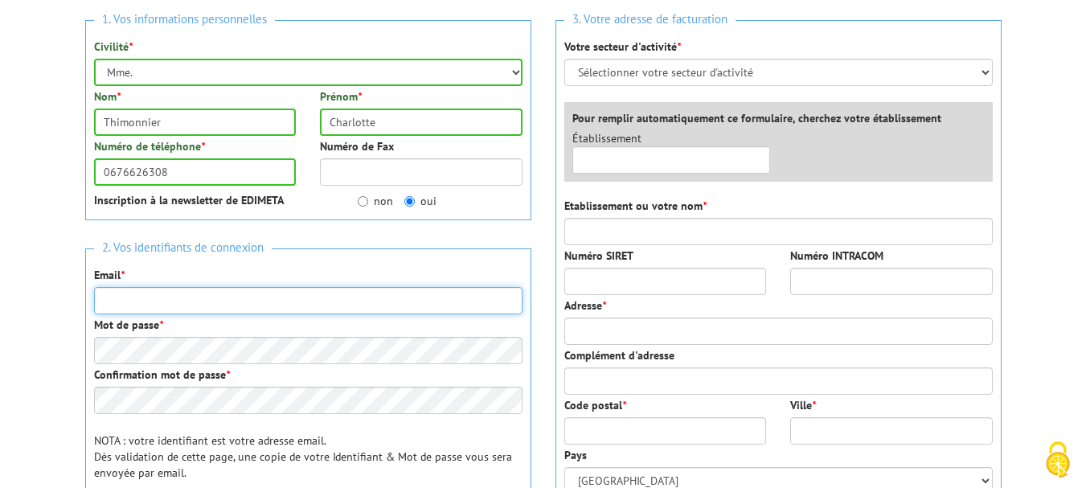
click at [172, 287] on input "Email *" at bounding box center [308, 300] width 429 height 27
type input "cthimonnier@yahoo.fr"
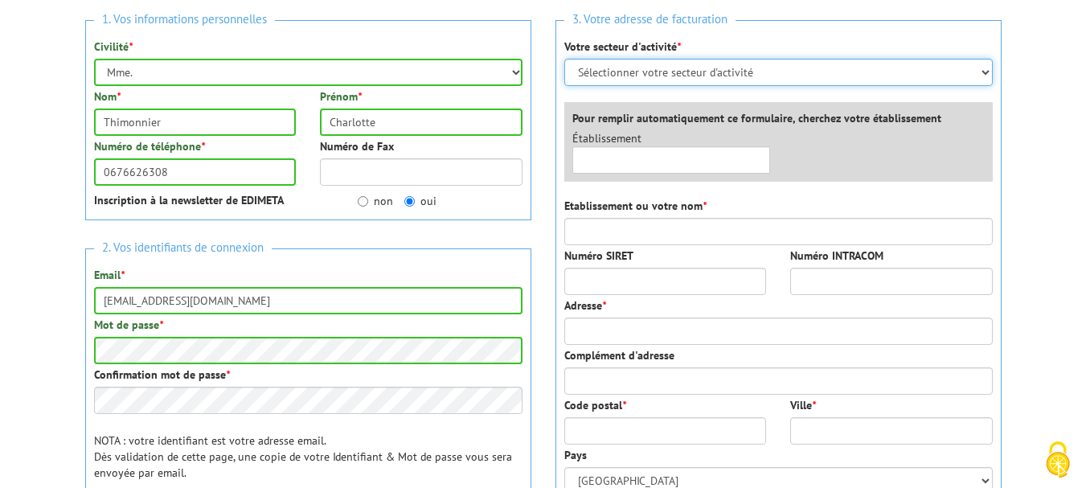
click at [642, 77] on select "Sélectionner votre secteur d'activité Administrations et collectivités Magasins…" at bounding box center [778, 72] width 429 height 27
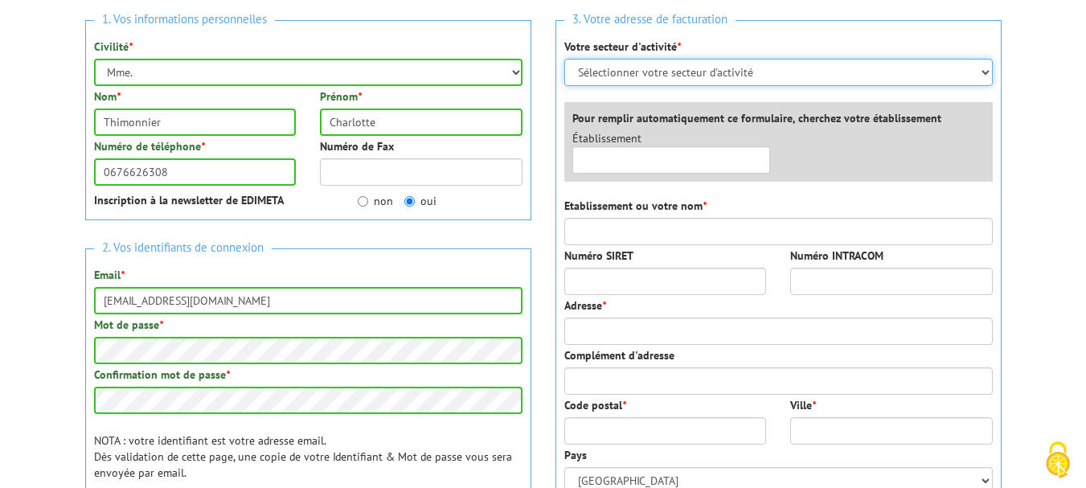
select select "876"
click at [564, 59] on select "Sélectionner votre secteur d'activité Administrations et collectivités Magasins…" at bounding box center [778, 72] width 429 height 27
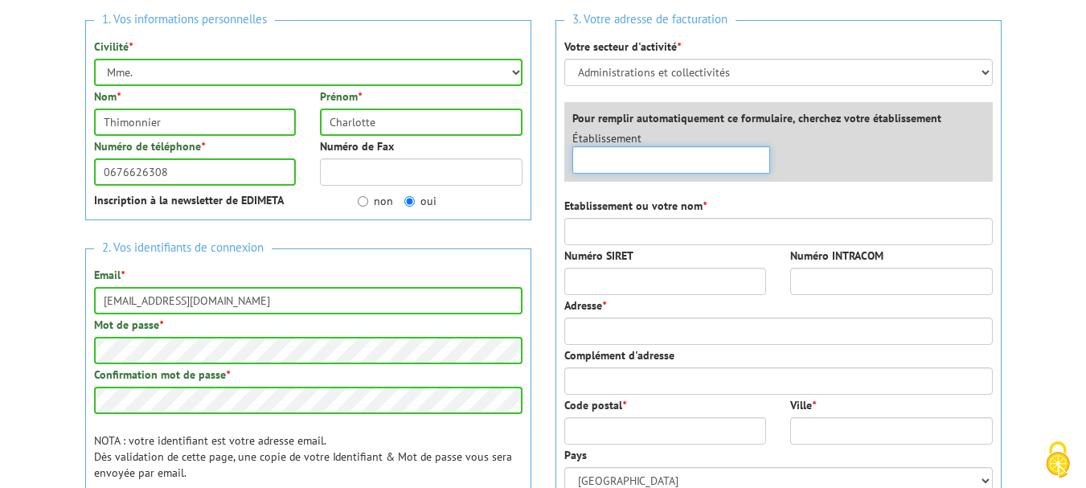
click at [649, 156] on input "text" at bounding box center [671, 159] width 199 height 27
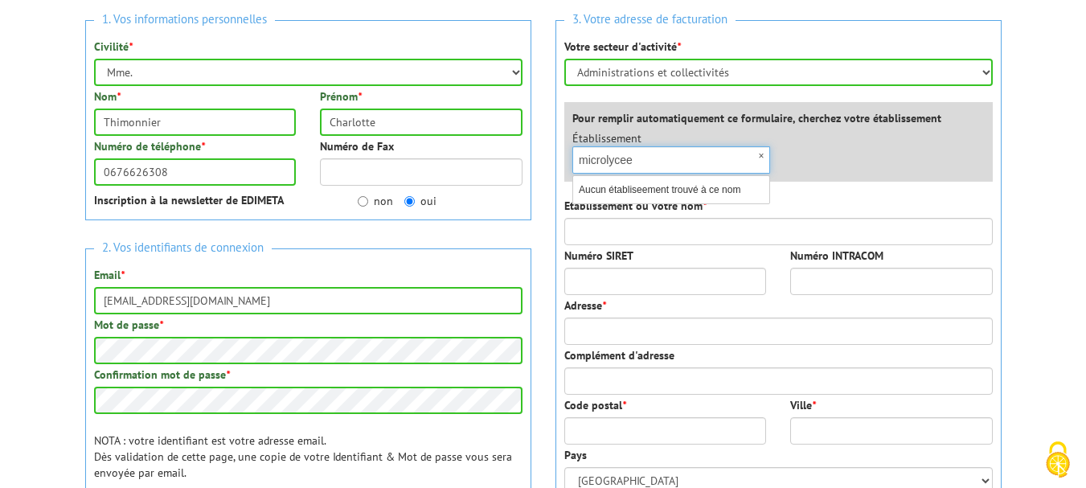
type input "microlycee"
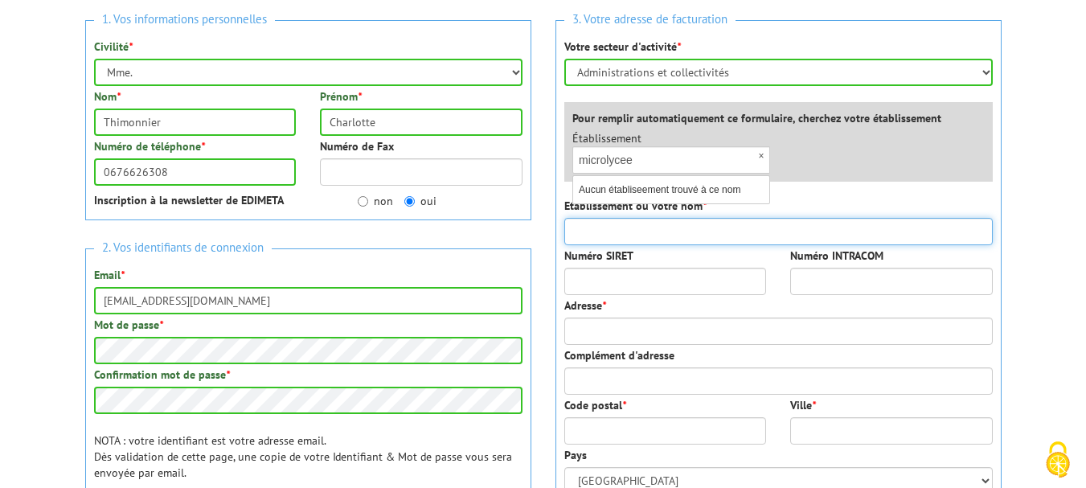
click at [647, 222] on input "Etablissement ou votre nom *" at bounding box center [778, 231] width 429 height 27
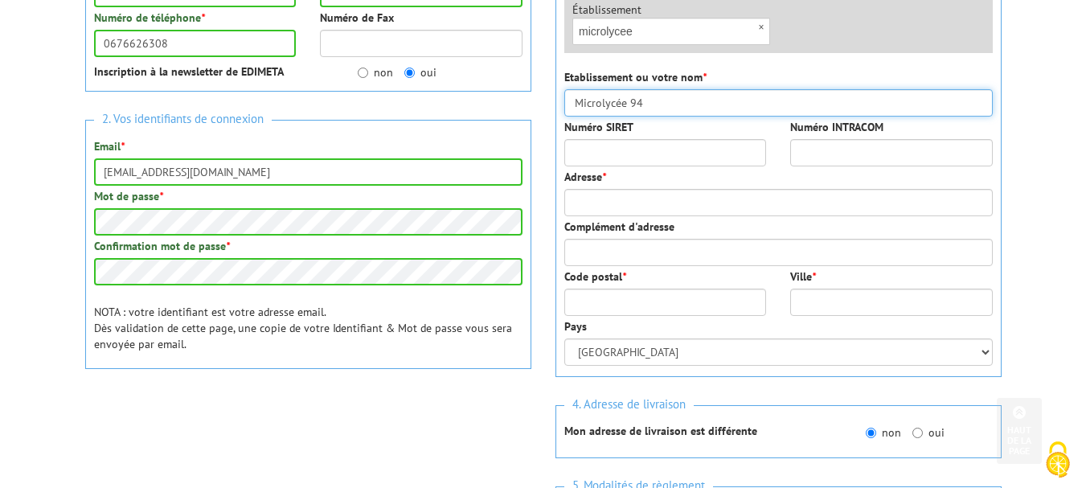
scroll to position [359, 0]
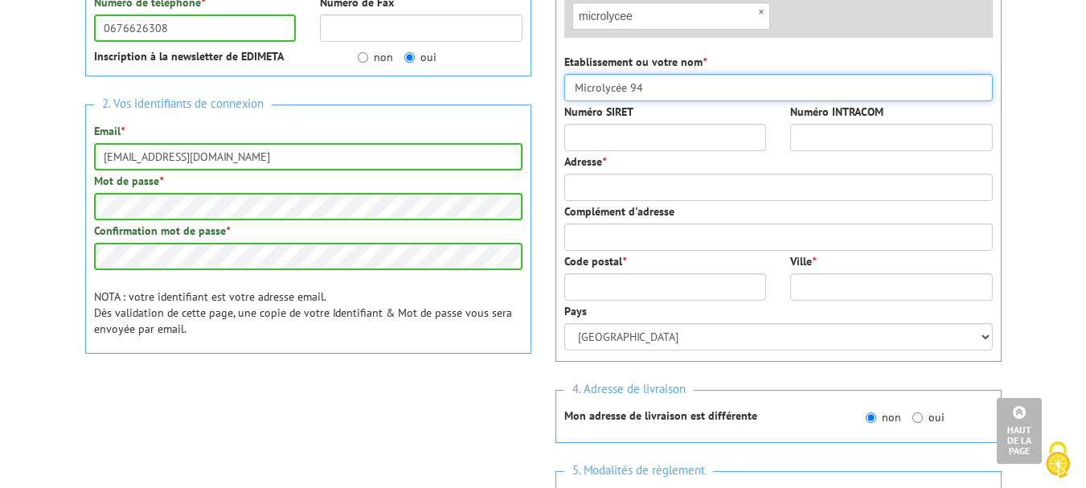
type input "Microlycée 94"
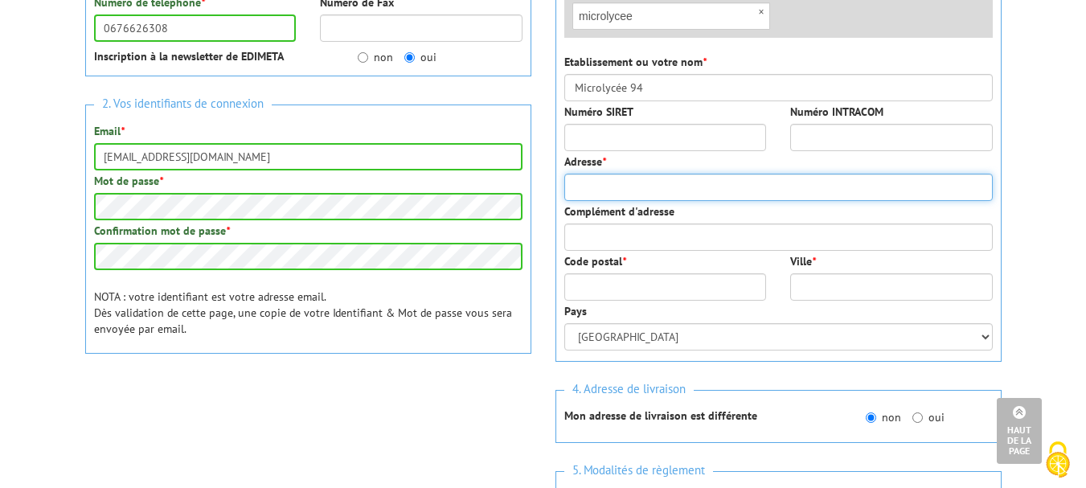
click at [679, 182] on input "Adresse *" at bounding box center [778, 187] width 429 height 27
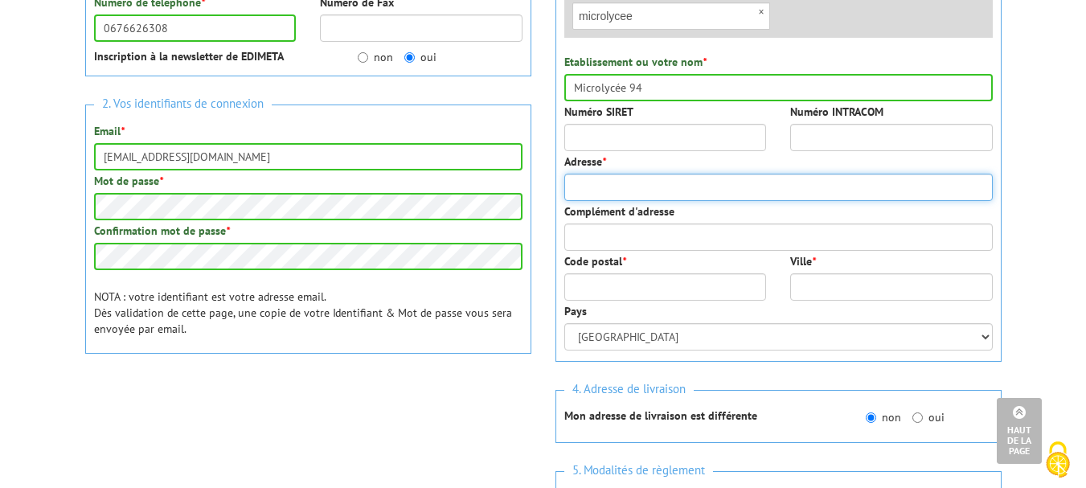
click at [621, 191] on input "Adresse *" at bounding box center [778, 187] width 429 height 27
type input "1"
type input "30 rue Sémard"
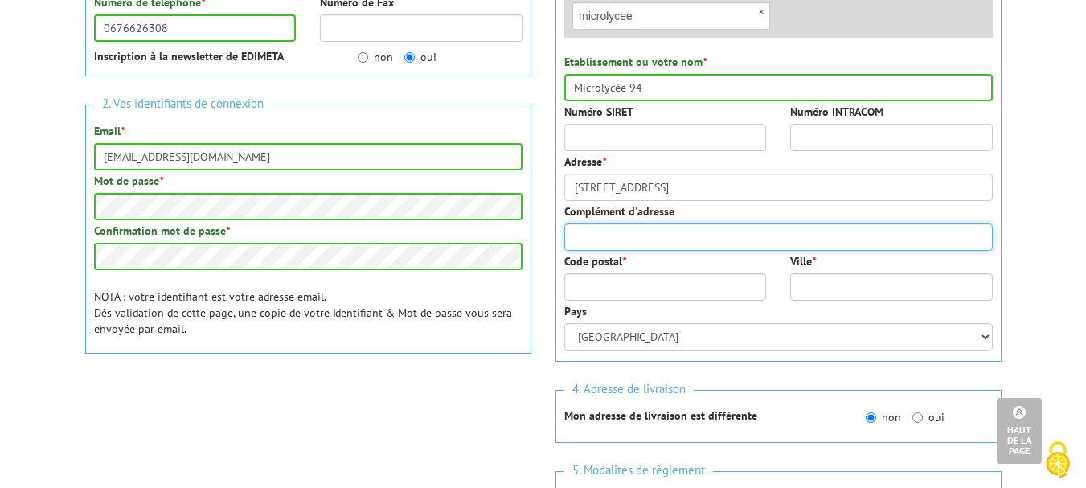
click at [599, 235] on input "Complément d'adresse" at bounding box center [778, 237] width 429 height 27
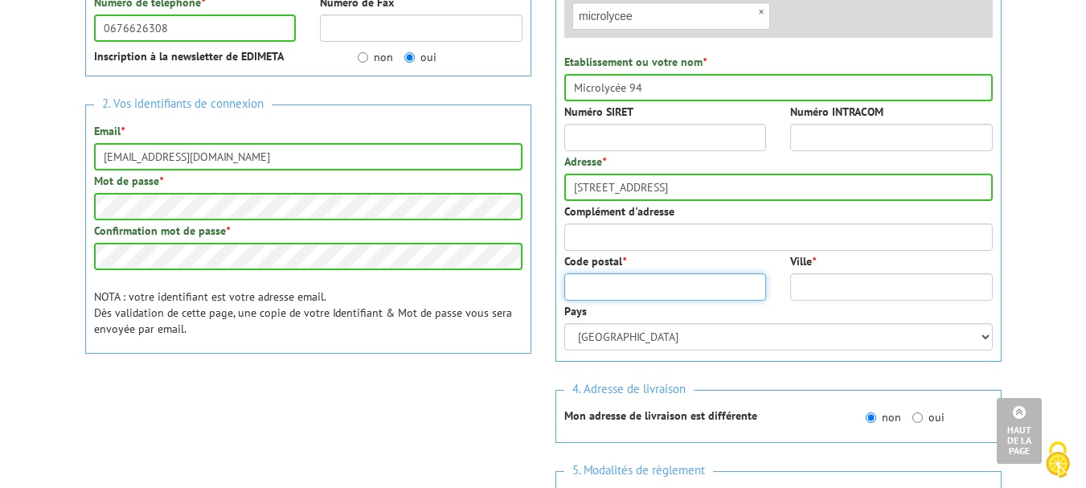
click at [613, 279] on input "Code postal *" at bounding box center [665, 286] width 203 height 27
type input "94200"
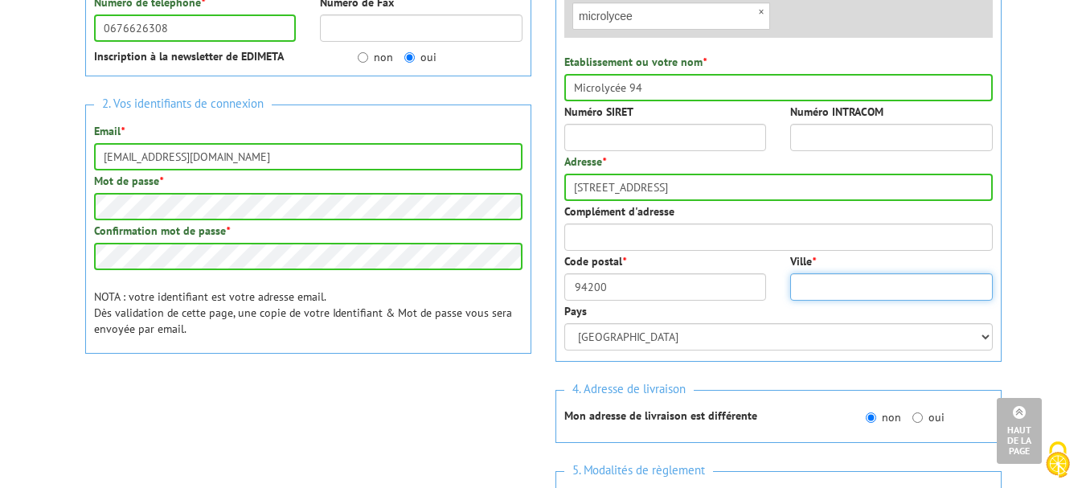
click at [867, 292] on input "Ville *" at bounding box center [891, 286] width 203 height 27
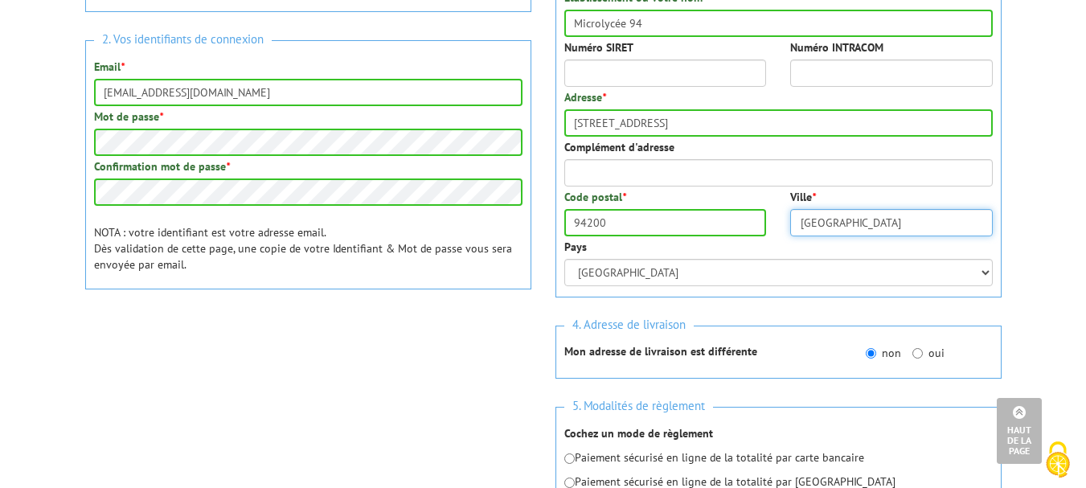
scroll to position [429, 0]
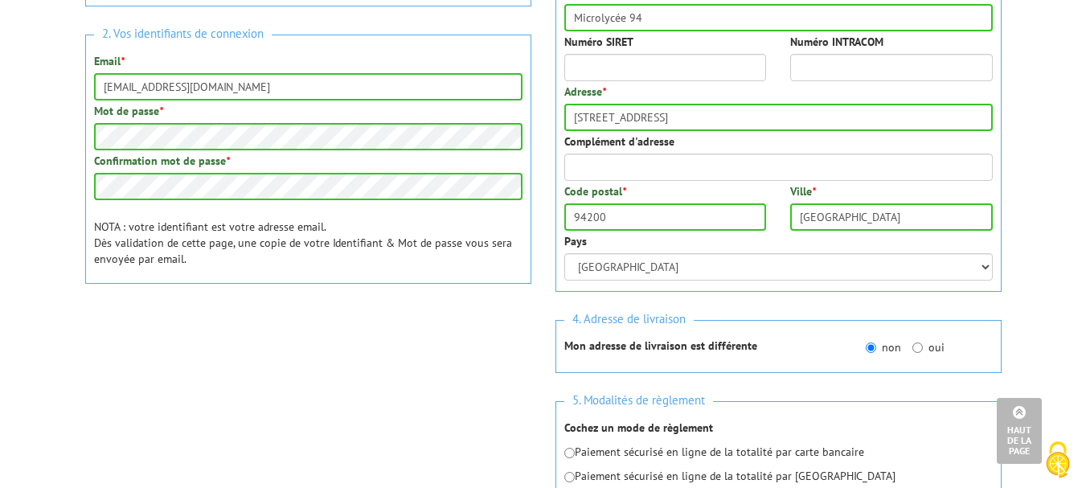
drag, startPoint x: 1082, startPoint y: 260, endPoint x: 1082, endPoint y: 287, distance: 27.3
click at [1082, 287] on body "Nos équipes sont à votre service du lundi au vendredi de 8h30 à 12h30 et de 13h…" at bounding box center [543, 319] width 1086 height 1497
click at [811, 219] on input "Ivry-sur-Seine" at bounding box center [891, 216] width 203 height 27
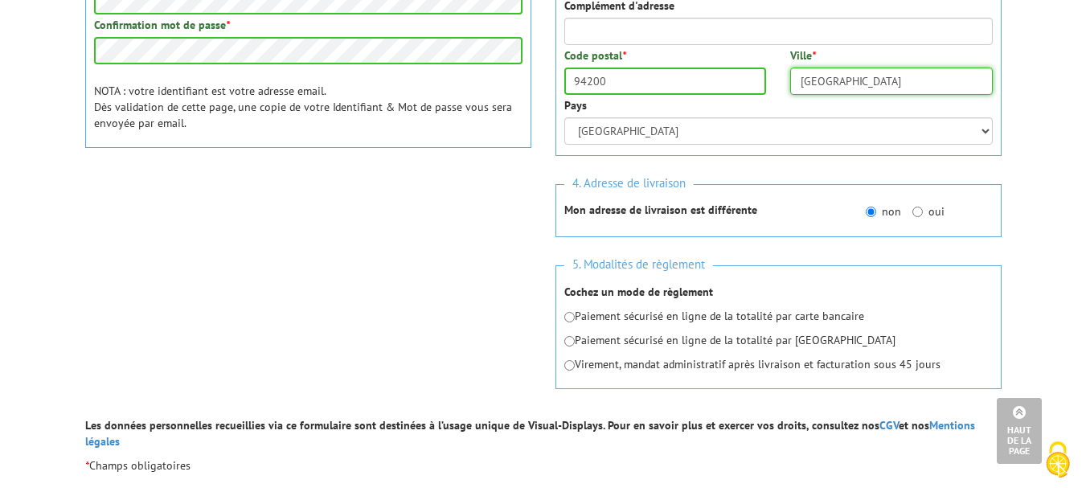
scroll to position [613, 0]
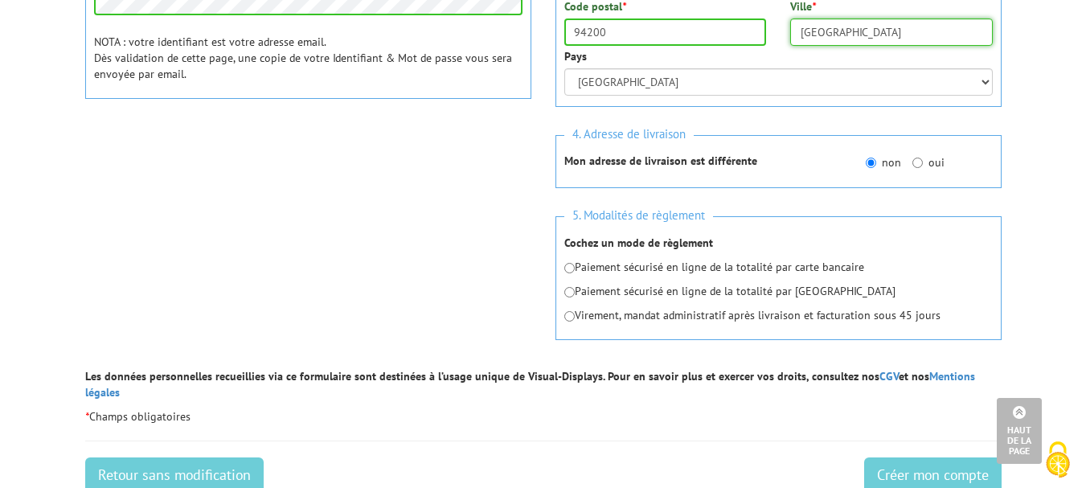
type input "Vitry-sur-Seine"
click at [625, 24] on input "94200" at bounding box center [665, 31] width 203 height 27
type input "94400"
click at [574, 316] on input "radio" at bounding box center [569, 316] width 10 height 10
radio input "true"
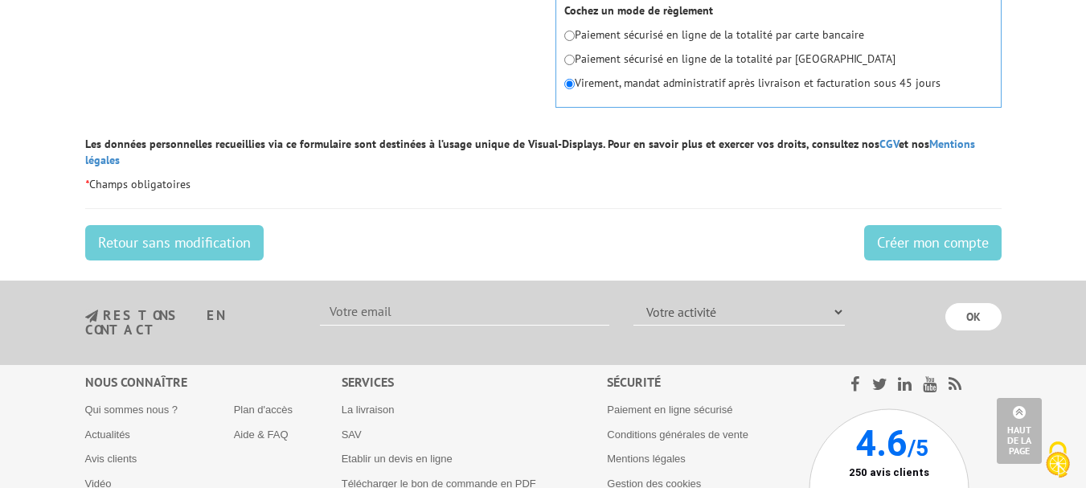
scroll to position [895, 0]
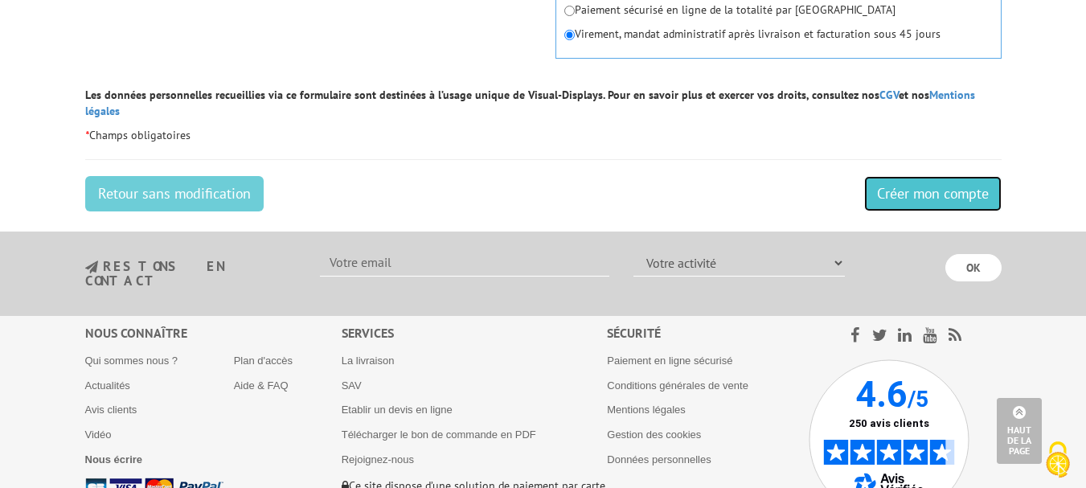
click at [942, 183] on input "Créer mon compte" at bounding box center [932, 193] width 137 height 35
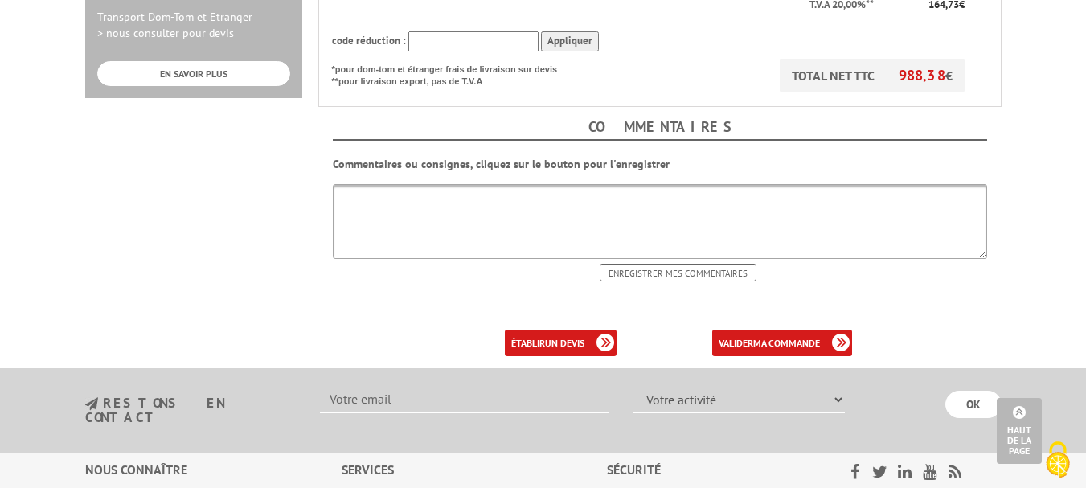
scroll to position [642, 0]
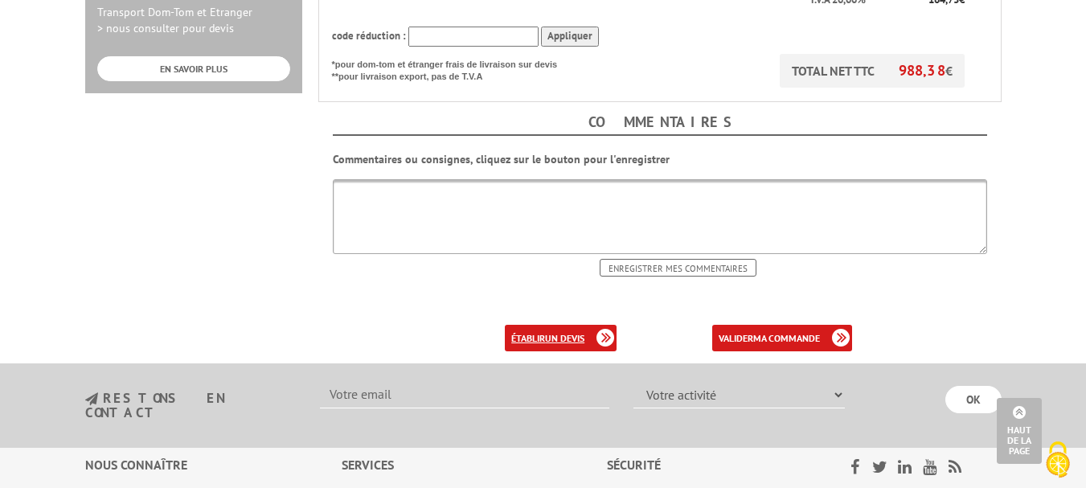
click at [537, 325] on link "établir un devis" at bounding box center [561, 338] width 112 height 27
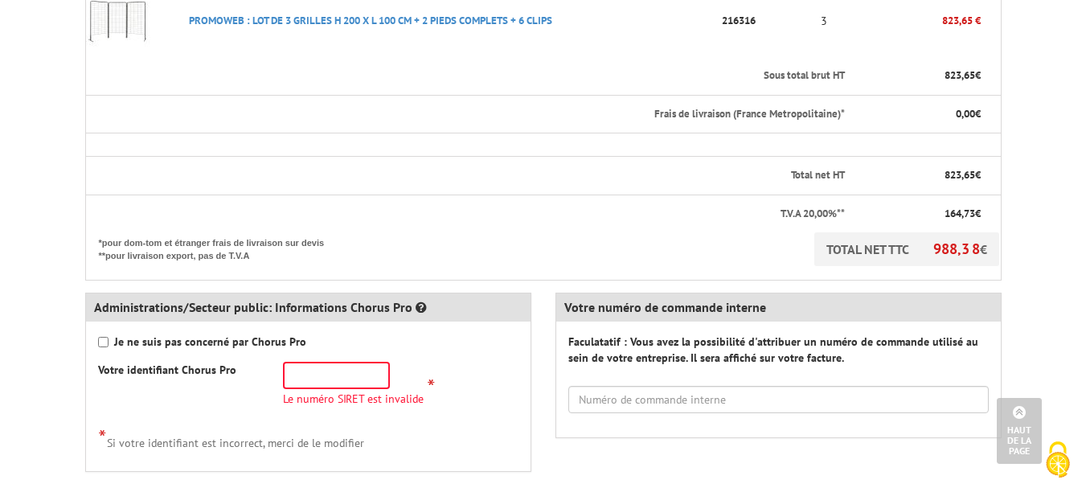
scroll to position [478, 0]
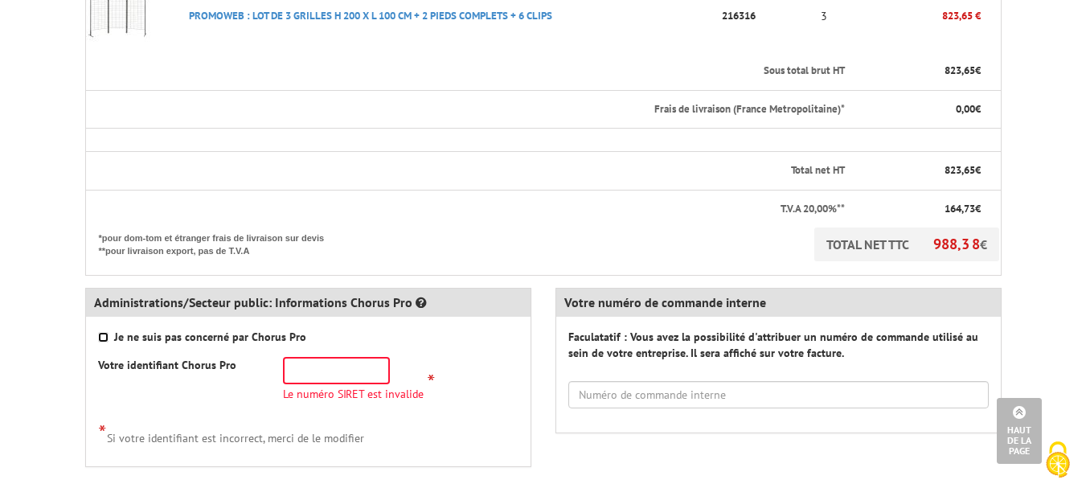
click at [107, 334] on input "Je ne suis pas concerné par Chorus Pro" at bounding box center [103, 337] width 10 height 10
checkbox input "true"
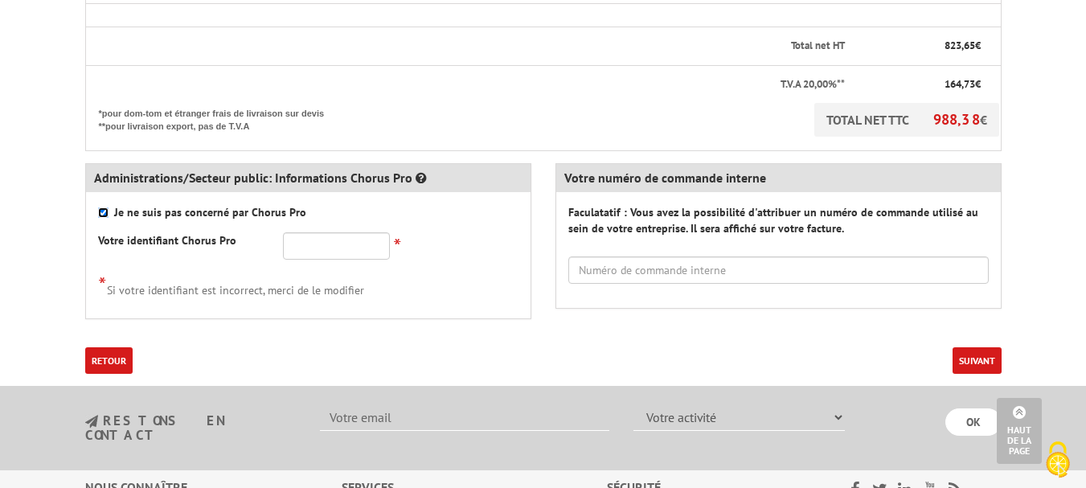
scroll to position [642, 0]
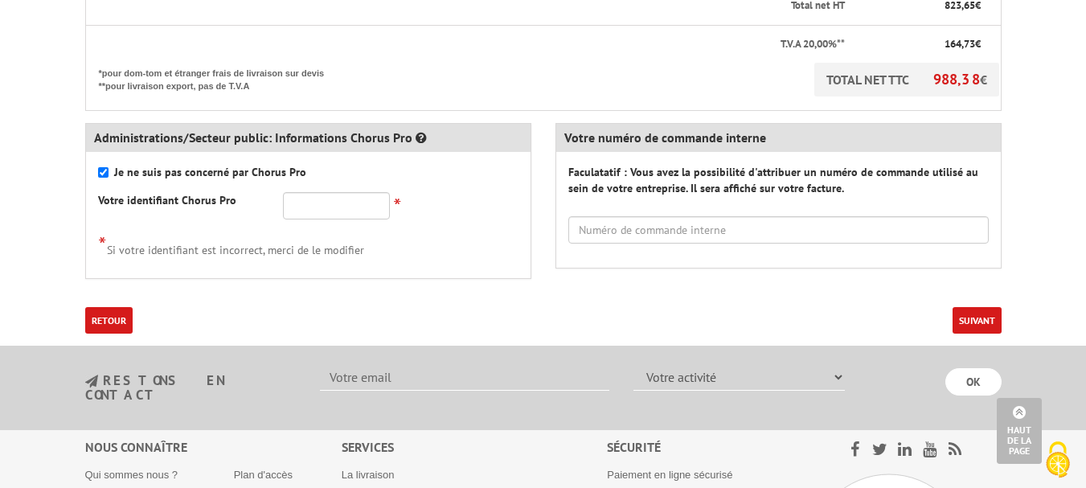
click at [958, 327] on button "Suivant" at bounding box center [977, 320] width 49 height 27
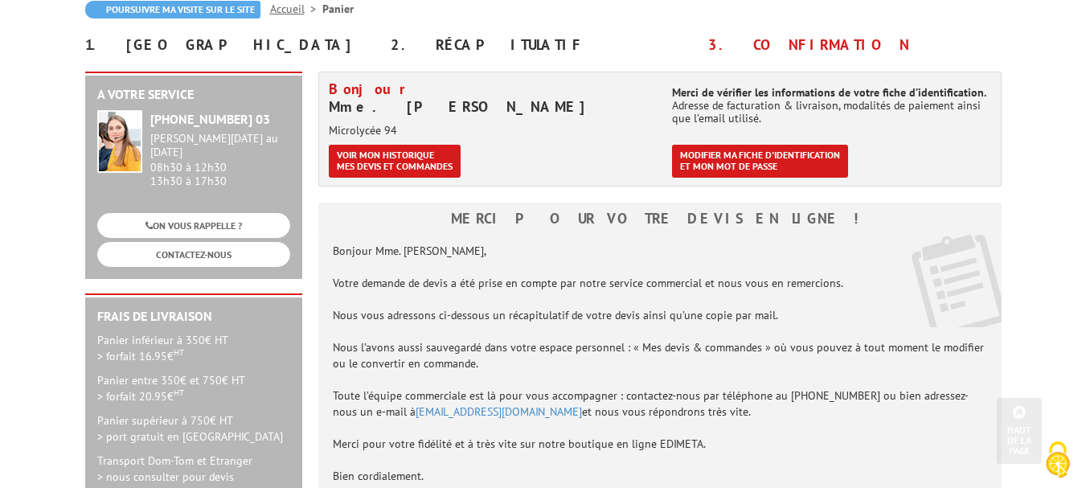
scroll to position [155, 0]
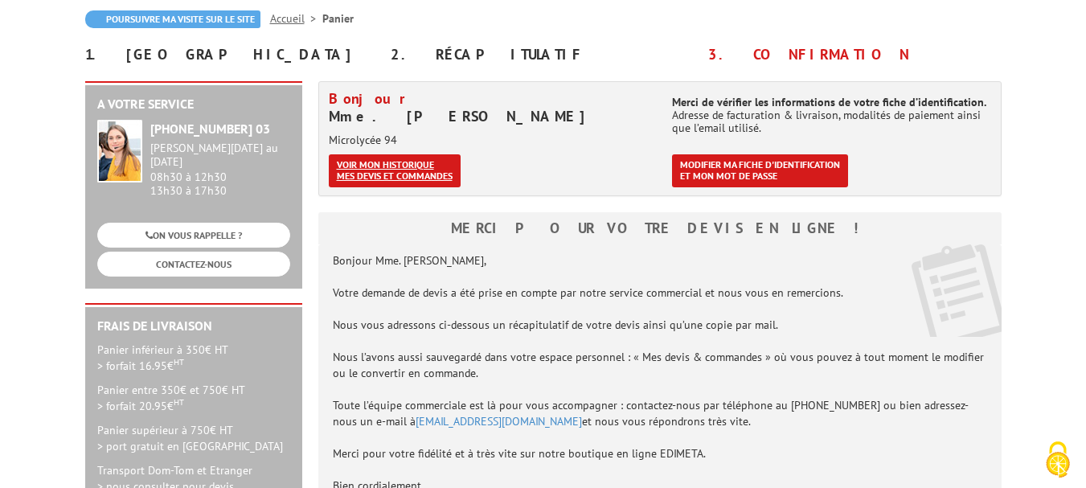
click at [376, 178] on link "Voir mon historique mes devis et commandes" at bounding box center [395, 170] width 132 height 33
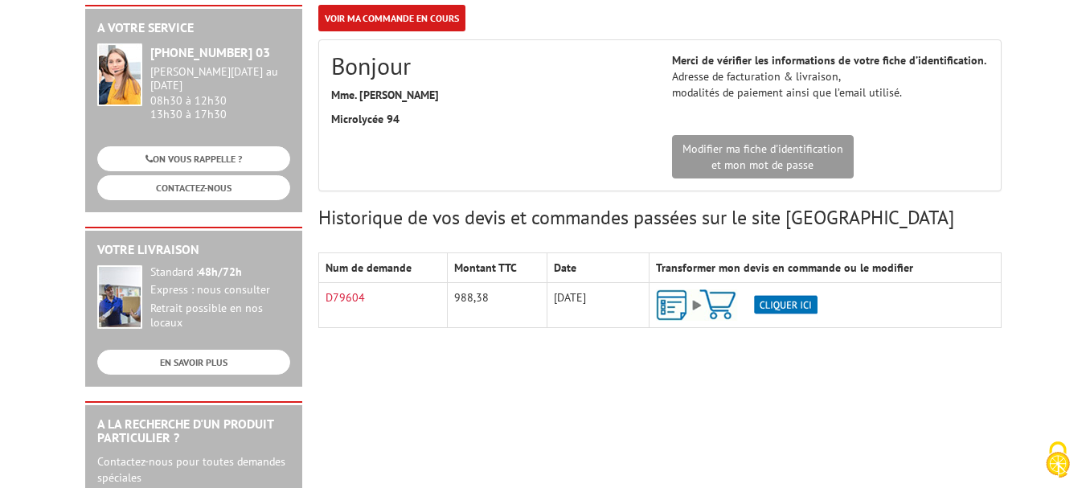
scroll to position [195, 0]
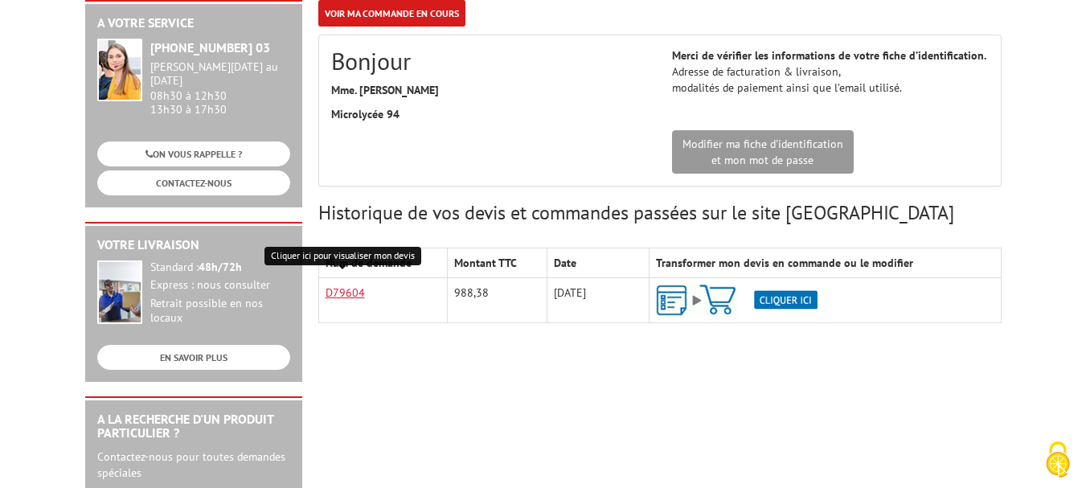
click at [357, 290] on link "D79604" at bounding box center [345, 292] width 39 height 14
